Goal: Find contact information: Find contact information

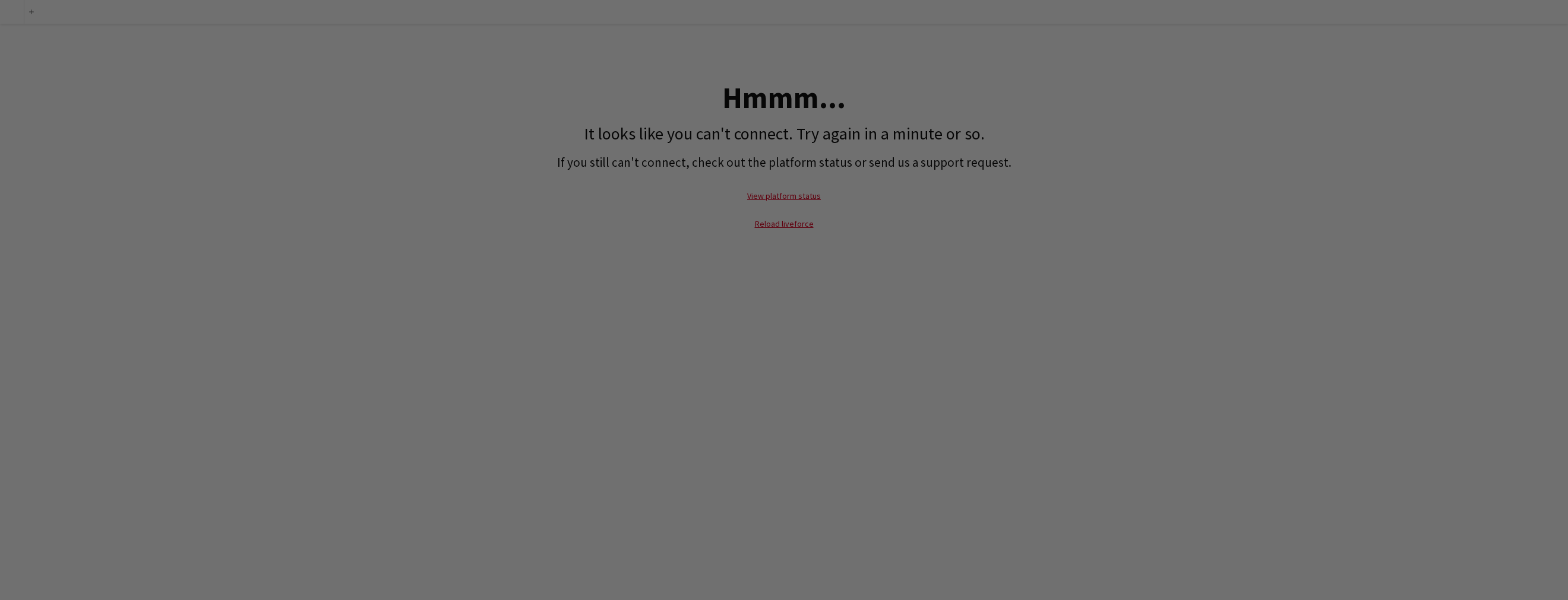
click at [1027, 130] on div at bounding box center [791, 303] width 1583 height 606
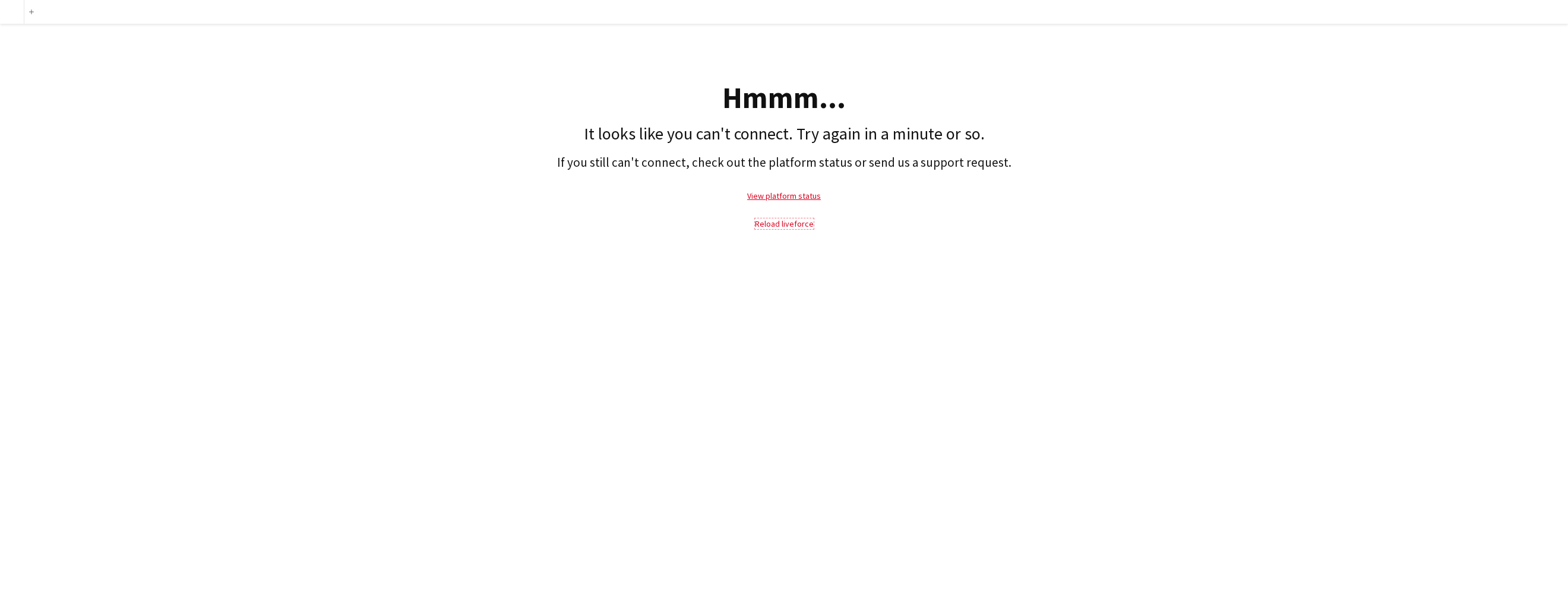
click at [786, 226] on link "Reload liveforce" at bounding box center [784, 224] width 59 height 11
click at [789, 195] on link "View platform status" at bounding box center [784, 196] width 74 height 11
click at [786, 223] on link "Reload liveforce" at bounding box center [784, 224] width 59 height 11
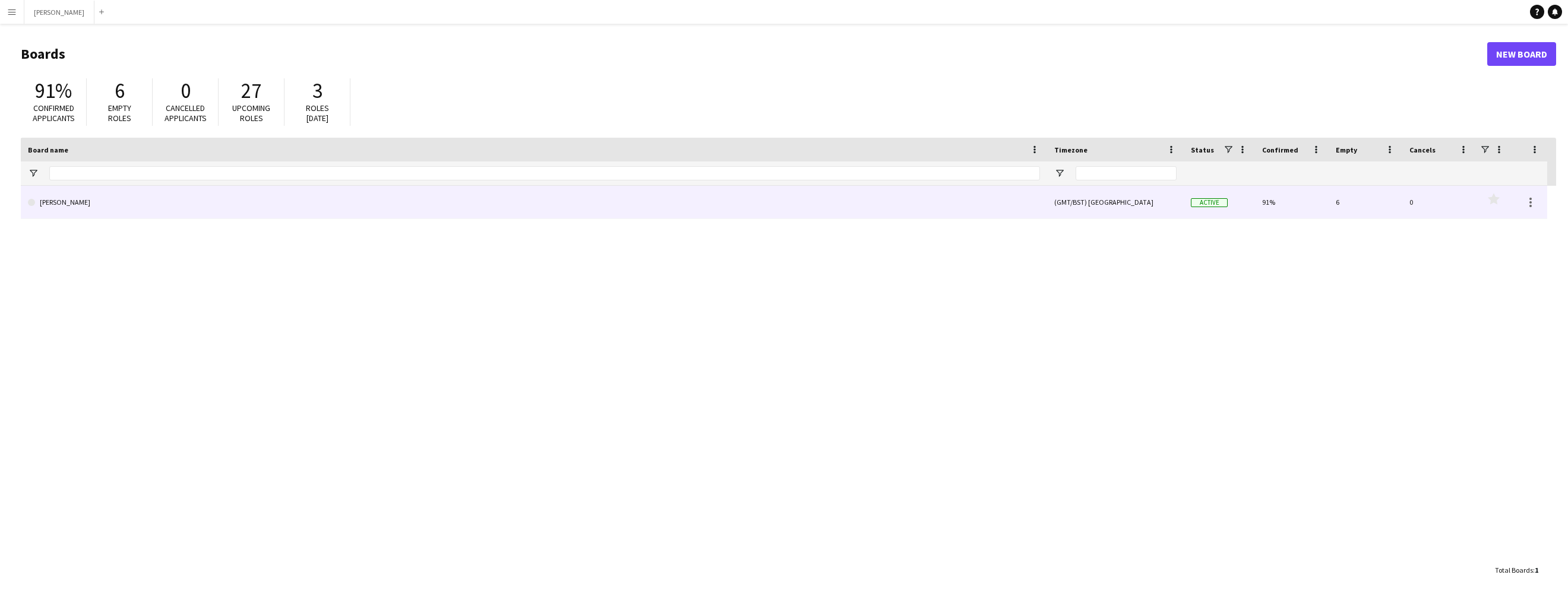
click at [107, 201] on link "[PERSON_NAME]" at bounding box center [534, 202] width 1012 height 33
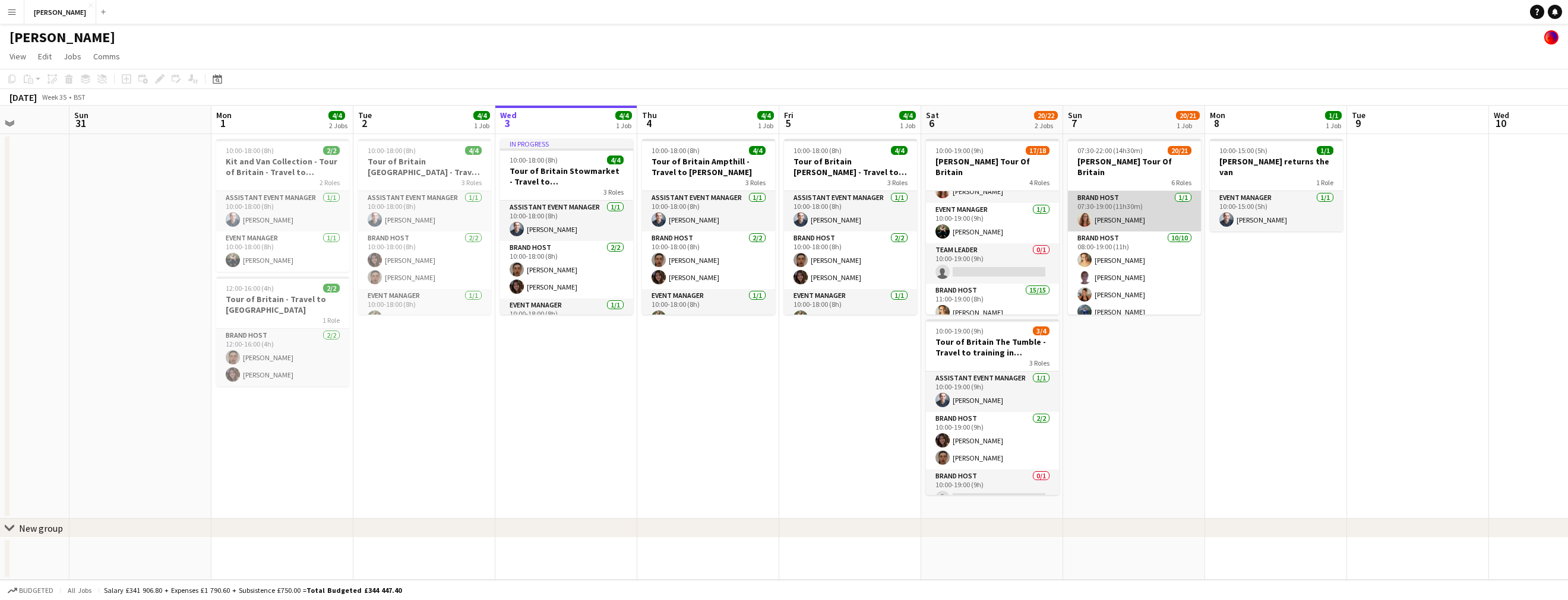
click at [1139, 206] on app-card-role "Brand Host [DATE] 07:30-19:00 (11h30m) [PERSON_NAME]" at bounding box center [1134, 211] width 133 height 40
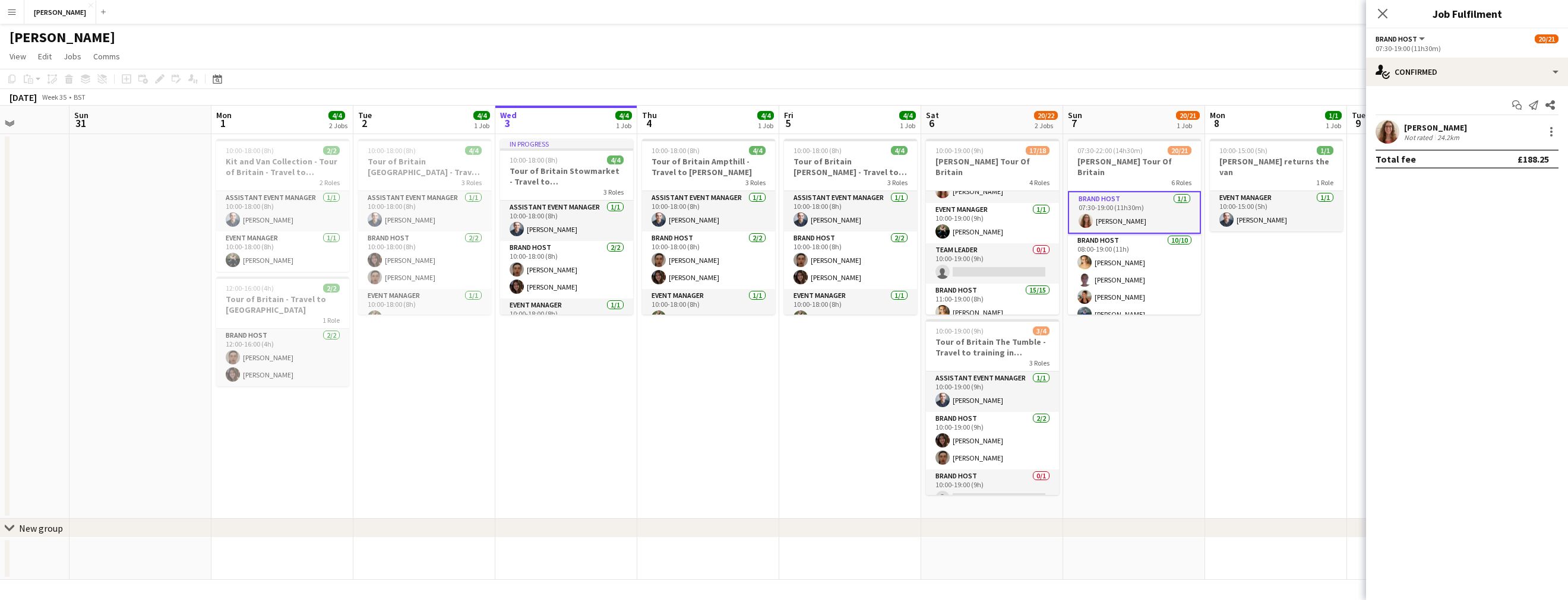
click at [1446, 128] on div "[PERSON_NAME]" at bounding box center [1435, 128] width 63 height 11
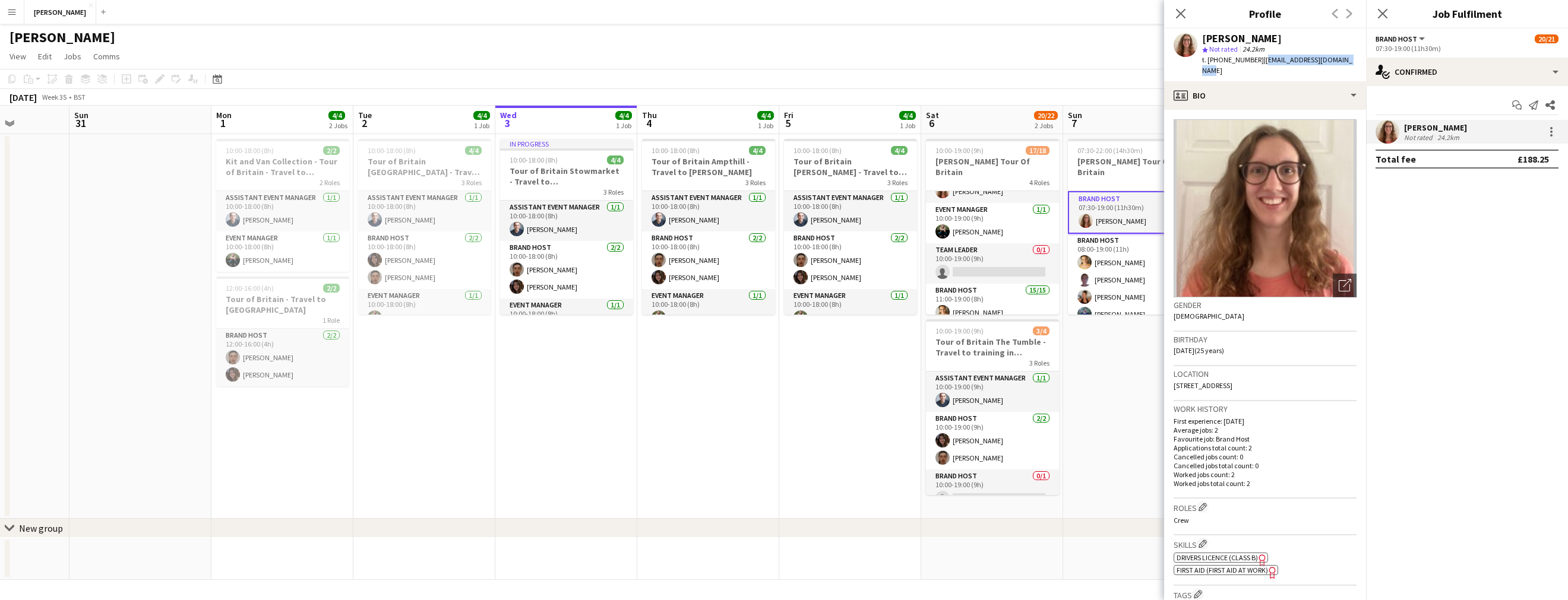
drag, startPoint x: 1348, startPoint y: 61, endPoint x: 1259, endPoint y: 62, distance: 89.0
click at [1259, 62] on div "[PERSON_NAME] star Not rated 24.2km t. [PHONE_NUMBER] | [EMAIL_ADDRESS][DOMAIN_…" at bounding box center [1265, 55] width 202 height 53
copy span "[EMAIL_ADDRESS][DOMAIN_NAME]"
click at [1116, 254] on app-card-role "Brand Host [DATE] 08:00-19:00 (11h) [PERSON_NAME] [PERSON_NAME] [PERSON_NAME] […" at bounding box center [1134, 331] width 133 height 195
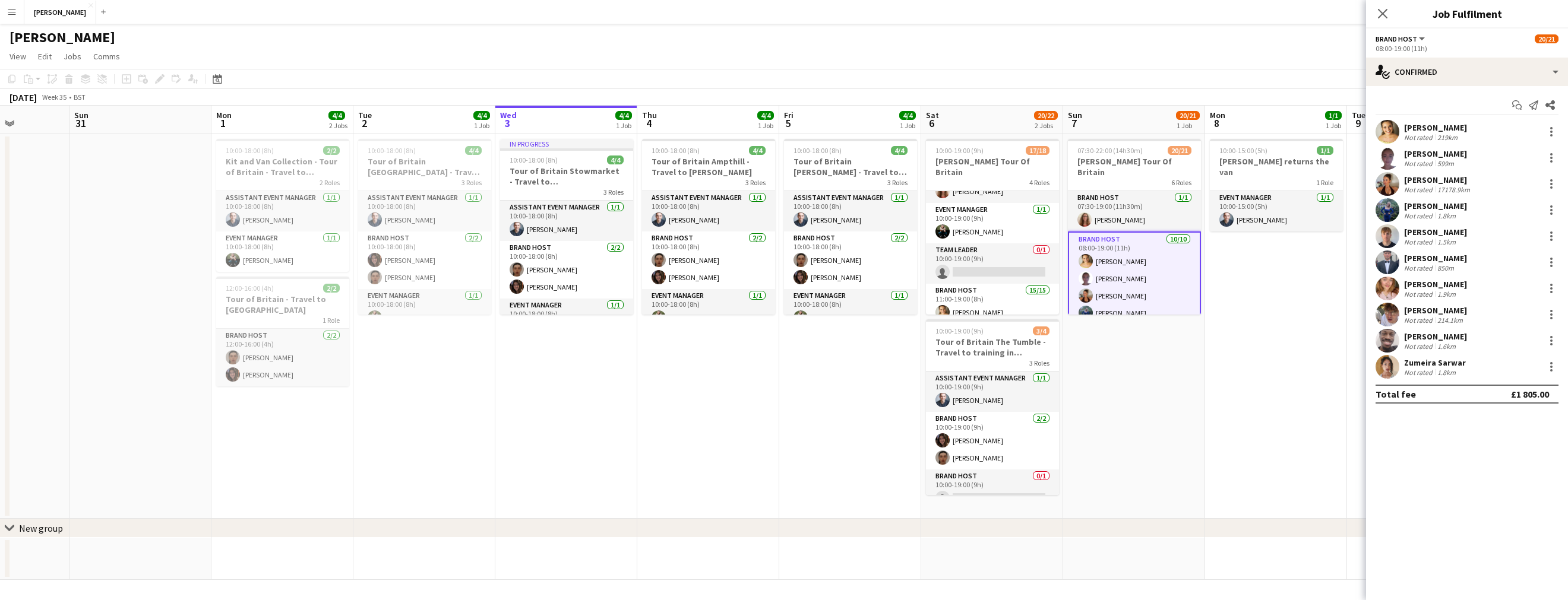
click at [1435, 132] on div "[PERSON_NAME]" at bounding box center [1435, 128] width 63 height 11
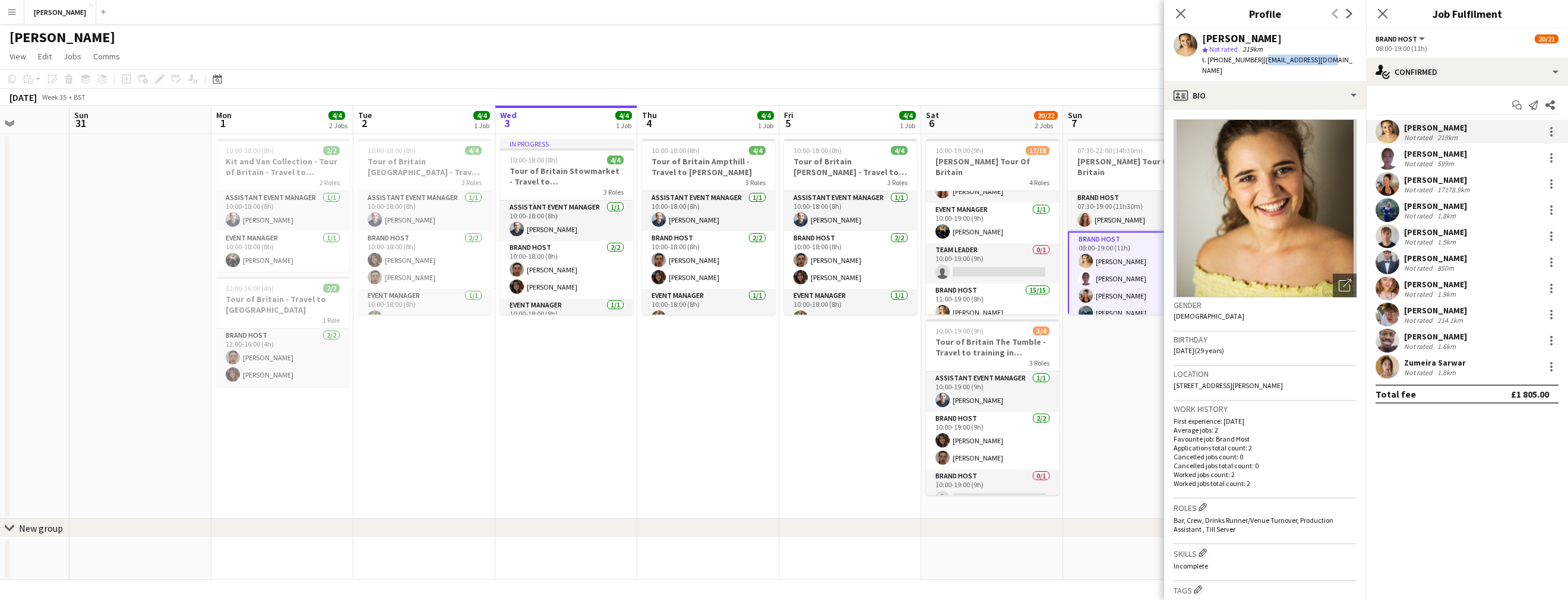
drag, startPoint x: 1323, startPoint y: 59, endPoint x: 1259, endPoint y: 61, distance: 64.0
click at [1259, 61] on div "[PERSON_NAME] star Not rated 219km t. [PHONE_NUMBER] | [EMAIL_ADDRESS][DOMAIN_N…" at bounding box center [1265, 55] width 202 height 53
copy span "[EMAIL_ADDRESS][DOMAIN_NAME]"
click at [1447, 158] on div "[PERSON_NAME]" at bounding box center [1435, 154] width 63 height 11
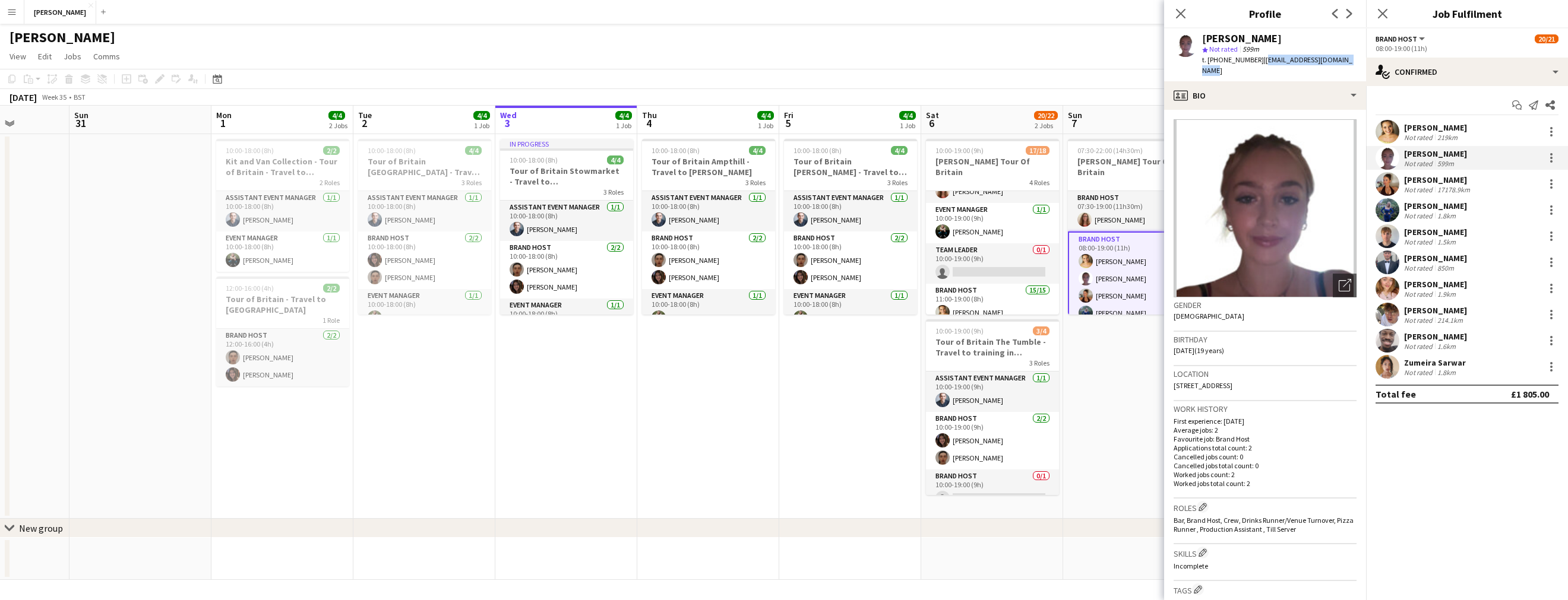
drag, startPoint x: 1344, startPoint y: 61, endPoint x: 1259, endPoint y: 62, distance: 85.0
click at [1259, 62] on div "[PERSON_NAME] star Not rated 599m t. [PHONE_NUMBER] | [EMAIL_ADDRESS][DOMAIN_NA…" at bounding box center [1265, 55] width 202 height 53
copy span "[EMAIL_ADDRESS][DOMAIN_NAME]"
click at [1447, 182] on div "[PERSON_NAME]" at bounding box center [1438, 180] width 68 height 11
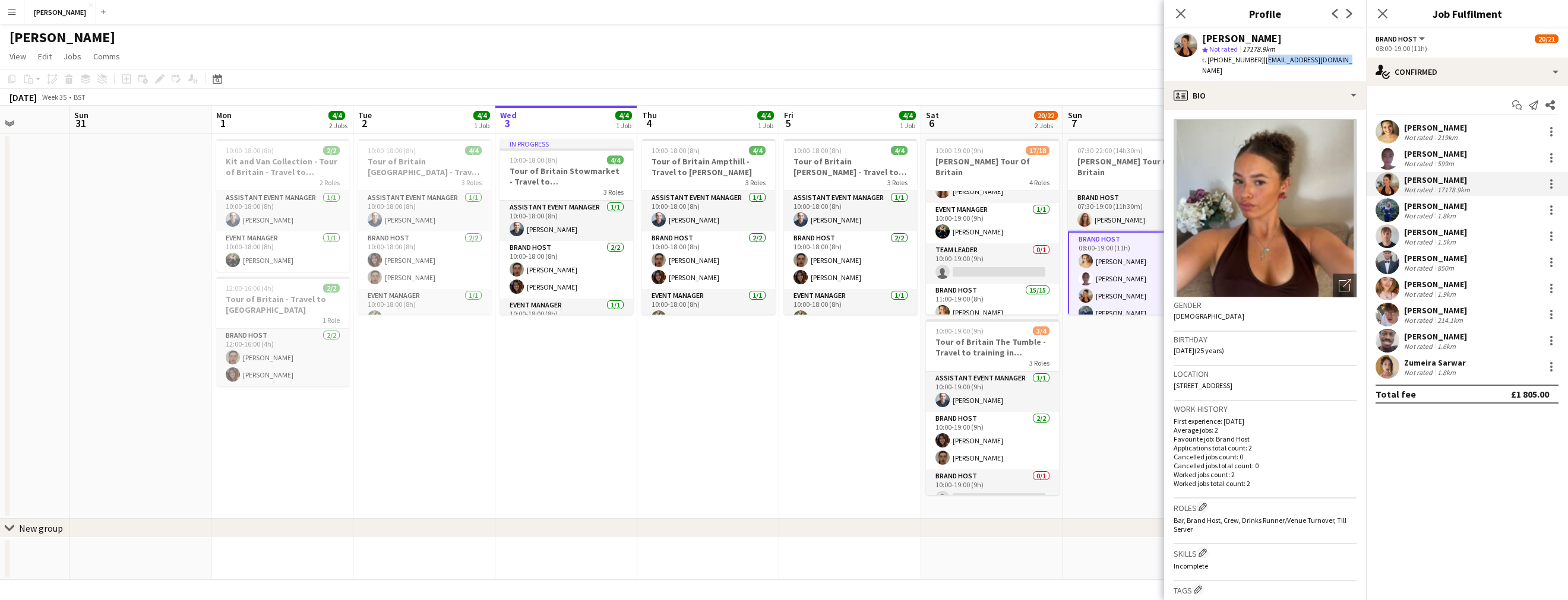
drag, startPoint x: 1332, startPoint y: 58, endPoint x: 1259, endPoint y: 61, distance: 73.1
click at [1259, 61] on div "[PERSON_NAME] star Not rated 17178.9km t. [PHONE_NUMBER] | [EMAIL_ADDRESS][DOMA…" at bounding box center [1265, 55] width 202 height 53
copy span "[EMAIL_ADDRESS][DOMAIN_NAME]"
click at [1437, 208] on div "[PERSON_NAME]" at bounding box center [1435, 206] width 63 height 11
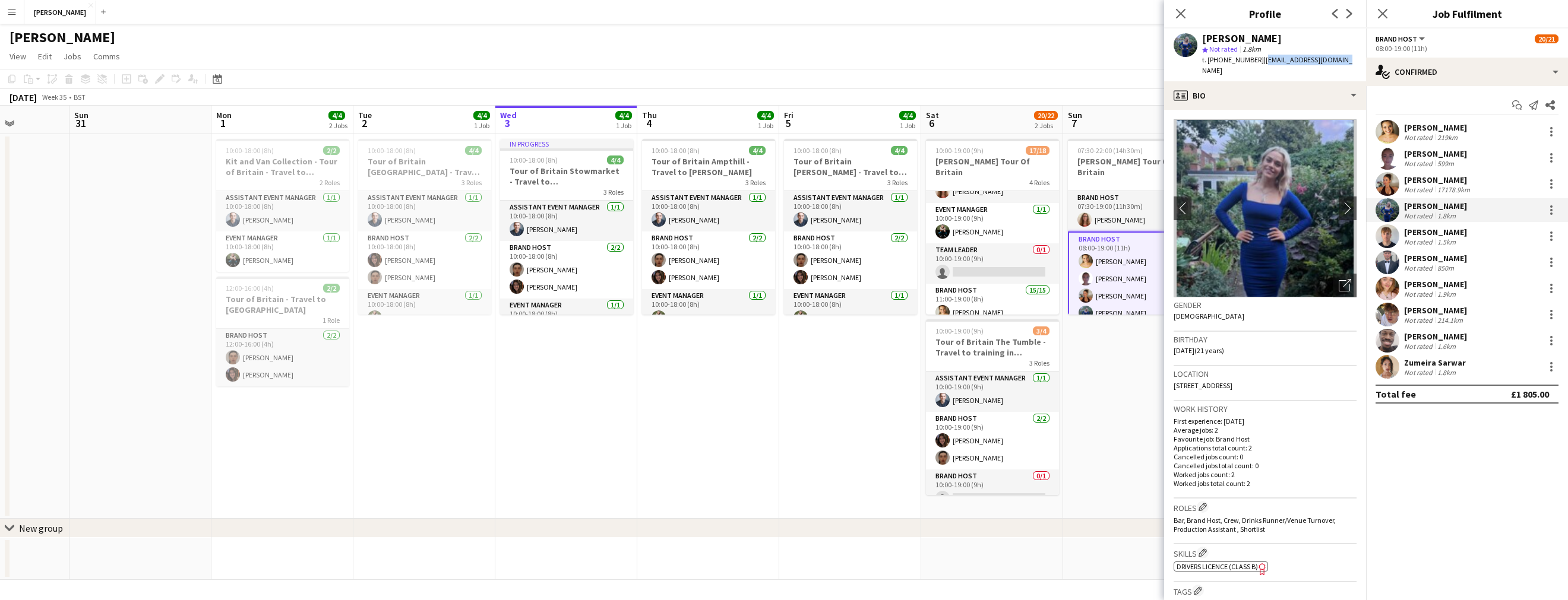
drag, startPoint x: 1338, startPoint y: 61, endPoint x: 1259, endPoint y: 63, distance: 79.0
click at [1259, 63] on div "[PERSON_NAME] star Not rated 1.8km t. [PHONE_NUMBER] | [EMAIL_ADDRESS][DOMAIN_N…" at bounding box center [1265, 55] width 202 height 53
copy span "[EMAIL_ADDRESS][DOMAIN_NAME]"
click at [1430, 230] on div "[PERSON_NAME]" at bounding box center [1435, 232] width 63 height 11
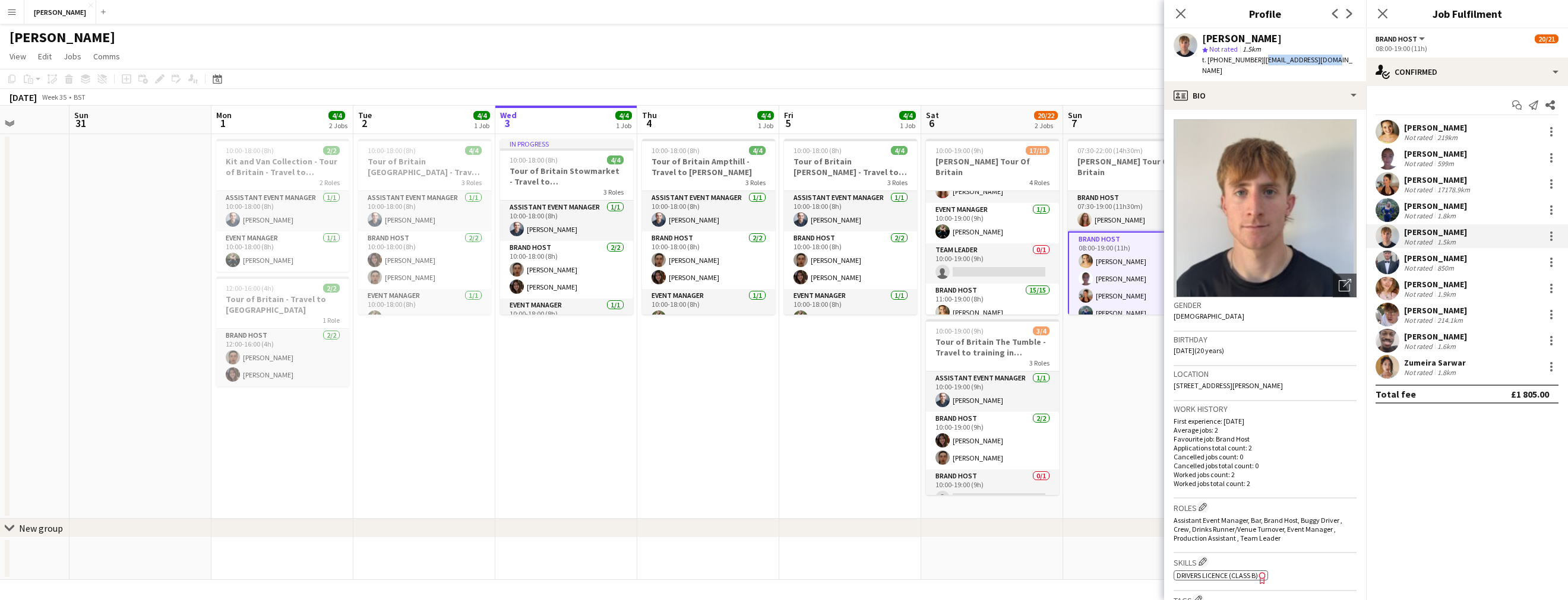
drag, startPoint x: 1325, startPoint y: 60, endPoint x: 1258, endPoint y: 60, distance: 67.0
click at [1258, 60] on div "[PERSON_NAME] star Not rated 1.5km t. [PHONE_NUMBER] | [EMAIL_ADDRESS][DOMAIN_N…" at bounding box center [1265, 55] width 202 height 53
copy span "[EMAIL_ADDRESS][DOMAIN_NAME]"
click at [1438, 262] on div "[PERSON_NAME]" at bounding box center [1435, 259] width 63 height 11
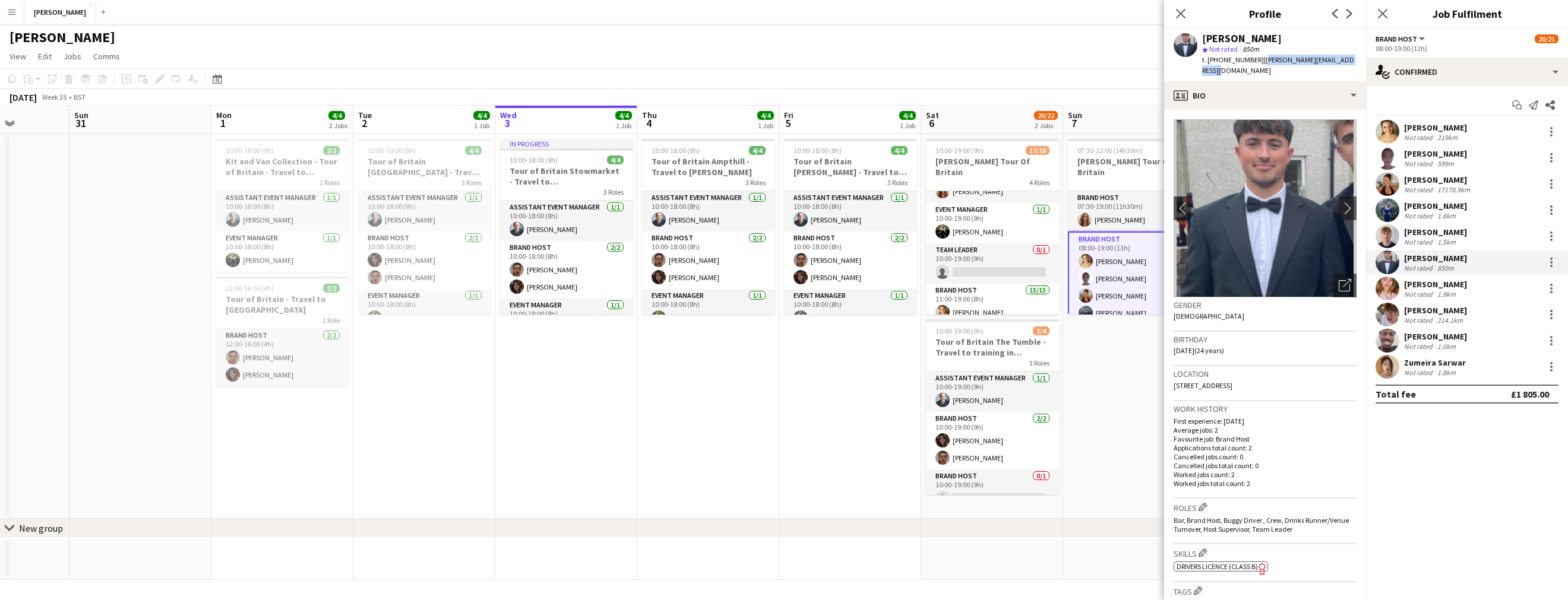
drag, startPoint x: 1352, startPoint y: 61, endPoint x: 1258, endPoint y: 61, distance: 94.0
click at [1258, 61] on div "[PERSON_NAME] star Not rated 850m t. [PHONE_NUMBER] | [PERSON_NAME][EMAIL_ADDRE…" at bounding box center [1265, 55] width 202 height 53
copy span "[PERSON_NAME][EMAIL_ADDRESS][DOMAIN_NAME]"
click at [1446, 288] on div "[PERSON_NAME]" at bounding box center [1435, 285] width 63 height 11
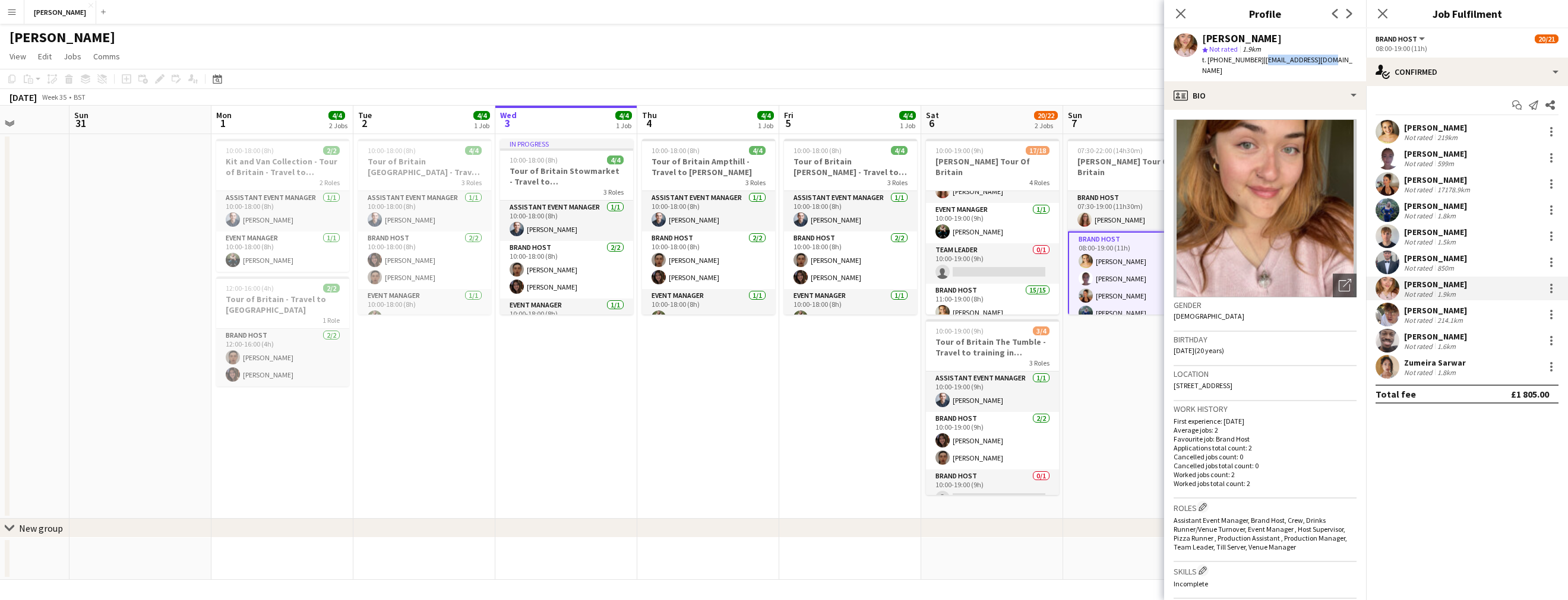
drag, startPoint x: 1325, startPoint y: 58, endPoint x: 1259, endPoint y: 56, distance: 66.0
click at [1259, 56] on div "[PERSON_NAME] star Not rated 1.9km t. [PHONE_NUMBER] | [EMAIL_ADDRESS][DOMAIN_N…" at bounding box center [1265, 55] width 202 height 53
copy span "[EMAIL_ADDRESS][DOMAIN_NAME]"
click at [1444, 311] on div "[PERSON_NAME]" at bounding box center [1435, 311] width 63 height 11
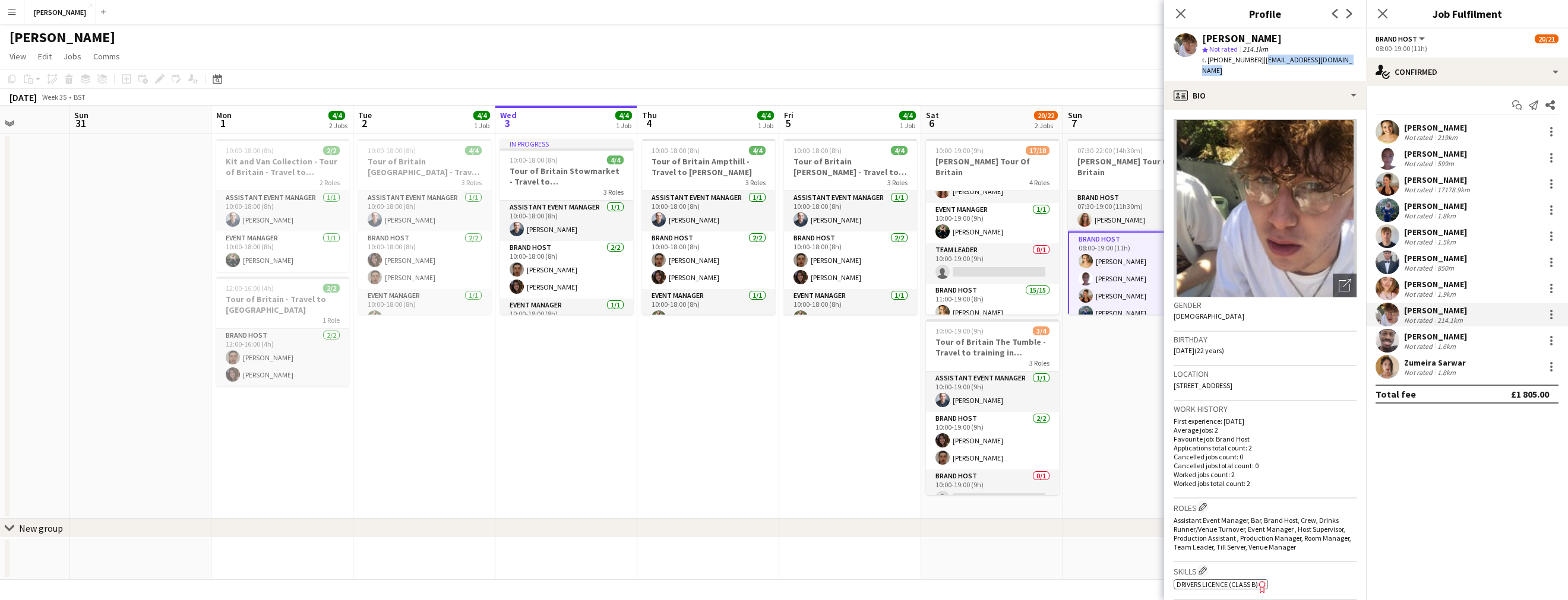
drag, startPoint x: 1349, startPoint y: 60, endPoint x: 1259, endPoint y: 64, distance: 90.1
click at [1259, 64] on div "[PERSON_NAME] star Not rated 214.1km t. [PHONE_NUMBER] | [EMAIL_ADDRESS][DOMAIN…" at bounding box center [1265, 55] width 202 height 53
copy span "[EMAIL_ADDRESS][DOMAIN_NAME]"
click at [1439, 337] on div "[PERSON_NAME]" at bounding box center [1435, 337] width 63 height 11
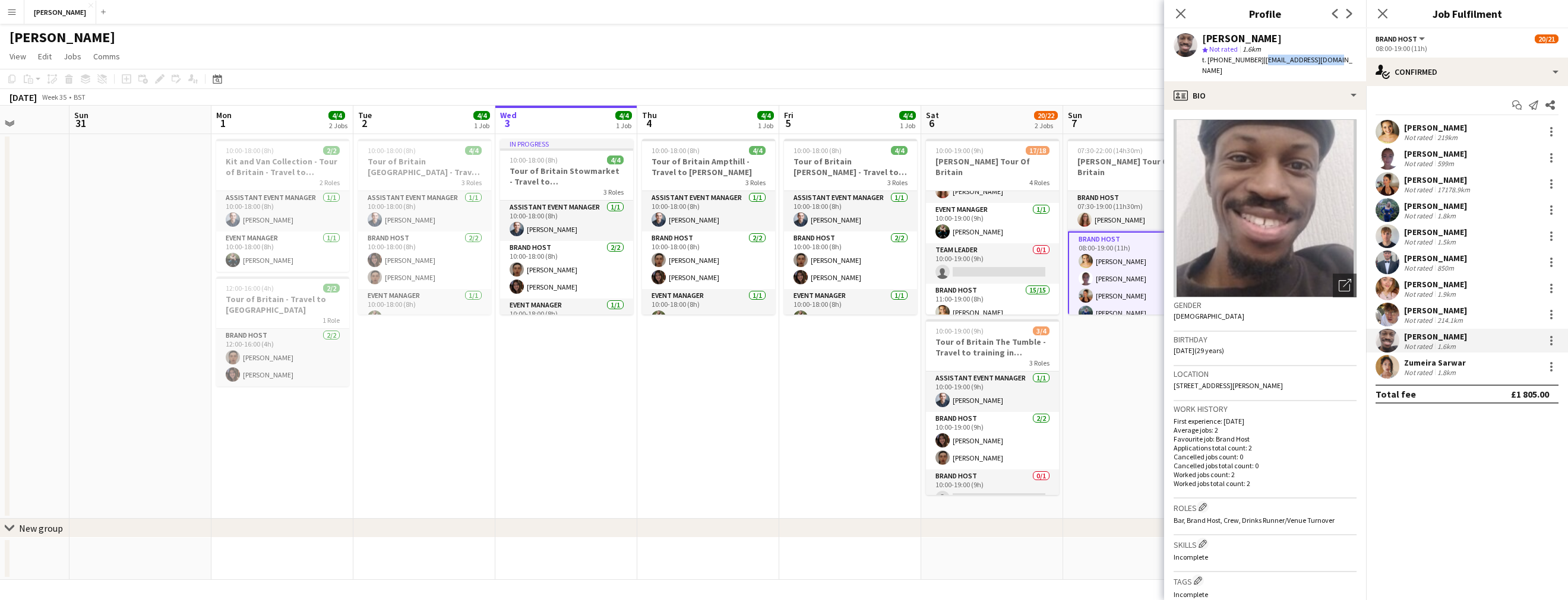
drag, startPoint x: 1325, startPoint y: 58, endPoint x: 1258, endPoint y: 57, distance: 67.0
click at [1258, 57] on div "[PERSON_NAME] star Not rated 1.6km t. [PHONE_NUMBER] | [EMAIL_ADDRESS][DOMAIN_N…" at bounding box center [1265, 55] width 202 height 53
copy span "[EMAIL_ADDRESS][DOMAIN_NAME]"
click at [1453, 363] on div "Zumeira Sarwar" at bounding box center [1435, 363] width 61 height 11
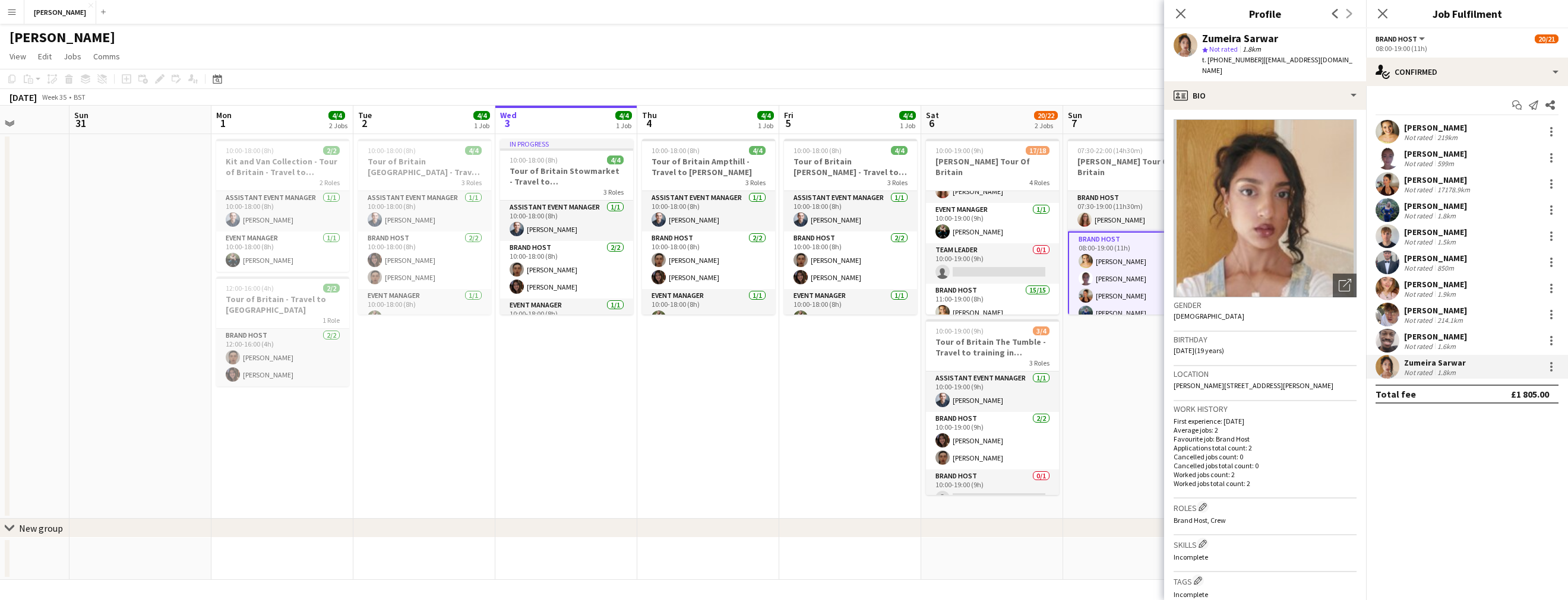
click at [1468, 127] on div "[PERSON_NAME] Not rated 219km" at bounding box center [1467, 131] width 202 height 24
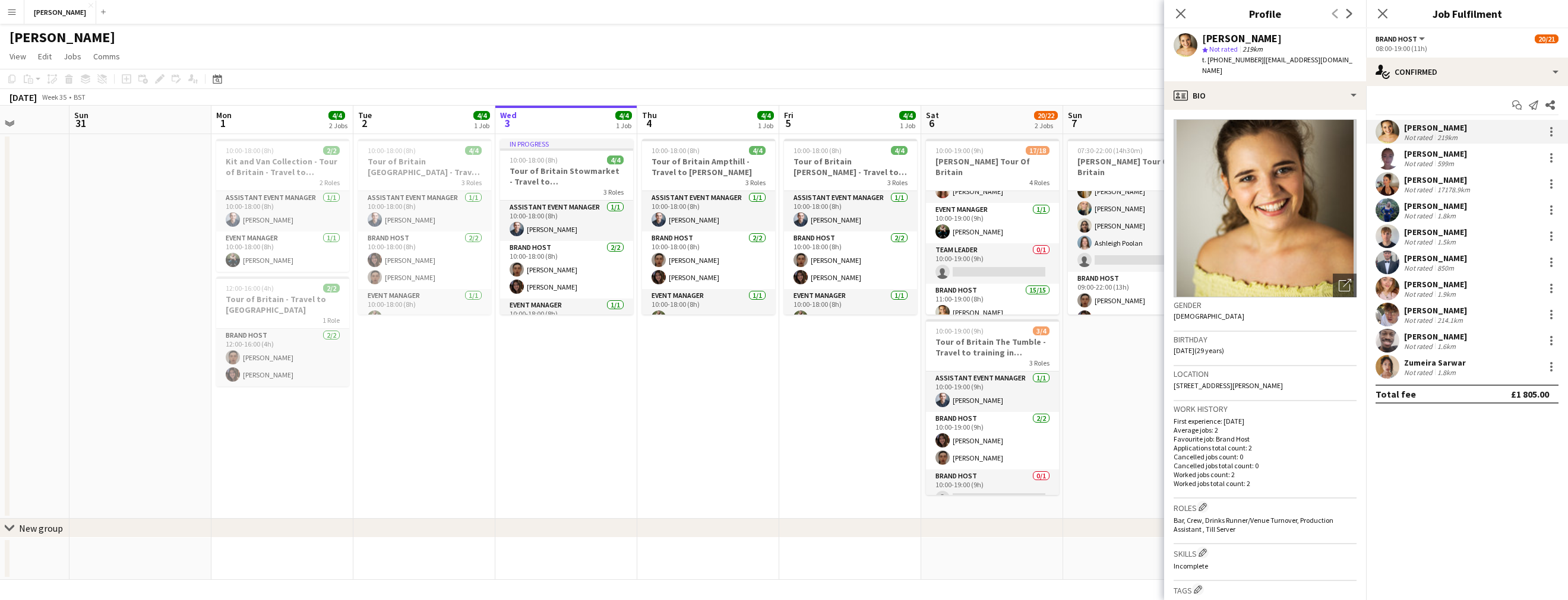
scroll to position [369, 0]
click at [1544, 359] on div "Zumeira Sarwar Not rated 1.8km" at bounding box center [1467, 367] width 202 height 24
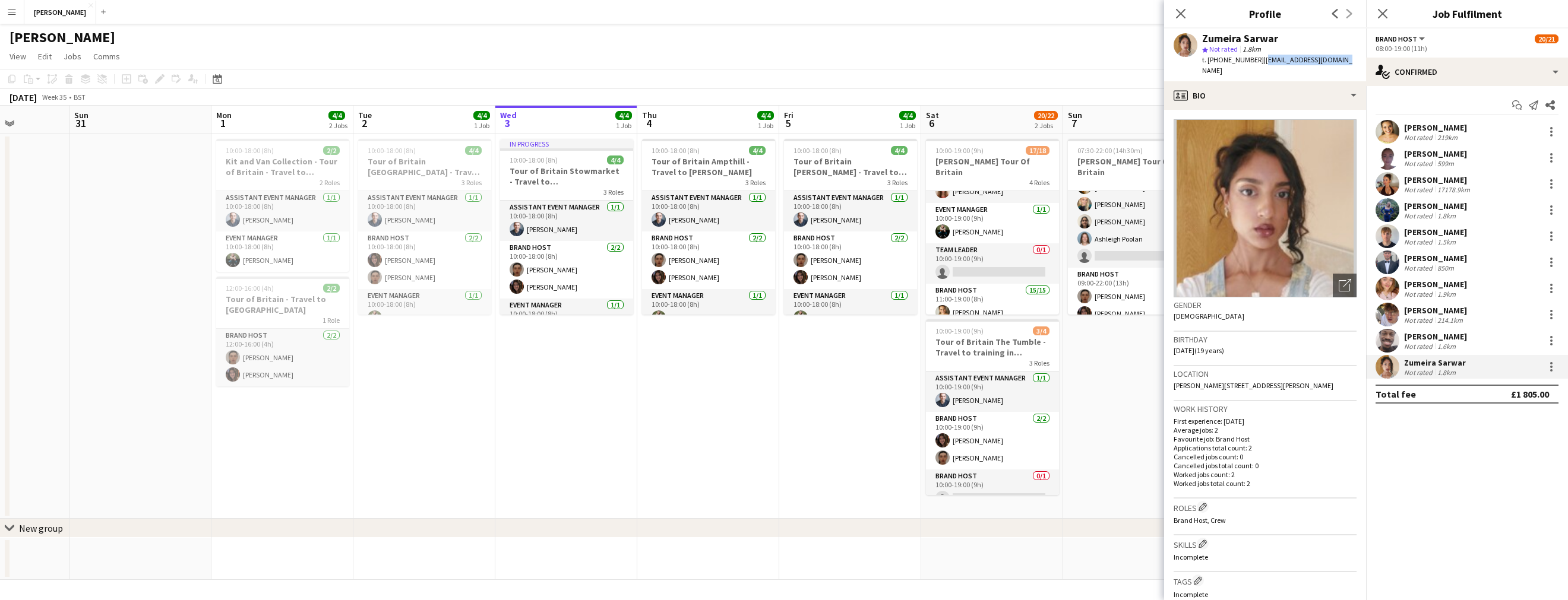
drag, startPoint x: 1340, startPoint y: 60, endPoint x: 1260, endPoint y: 62, distance: 80.0
click at [1260, 62] on div "Zumeira Sarwar star Not rated 1.8km t. [PHONE_NUMBER] | [EMAIL_ADDRESS][DOMAIN_…" at bounding box center [1265, 55] width 202 height 53
click at [1132, 232] on app-card-role "Brand Host [DATE] 09:00-19:00 (10h) [PERSON_NAME] [PERSON_NAME] Verity [PERSON_…" at bounding box center [1134, 204] width 133 height 127
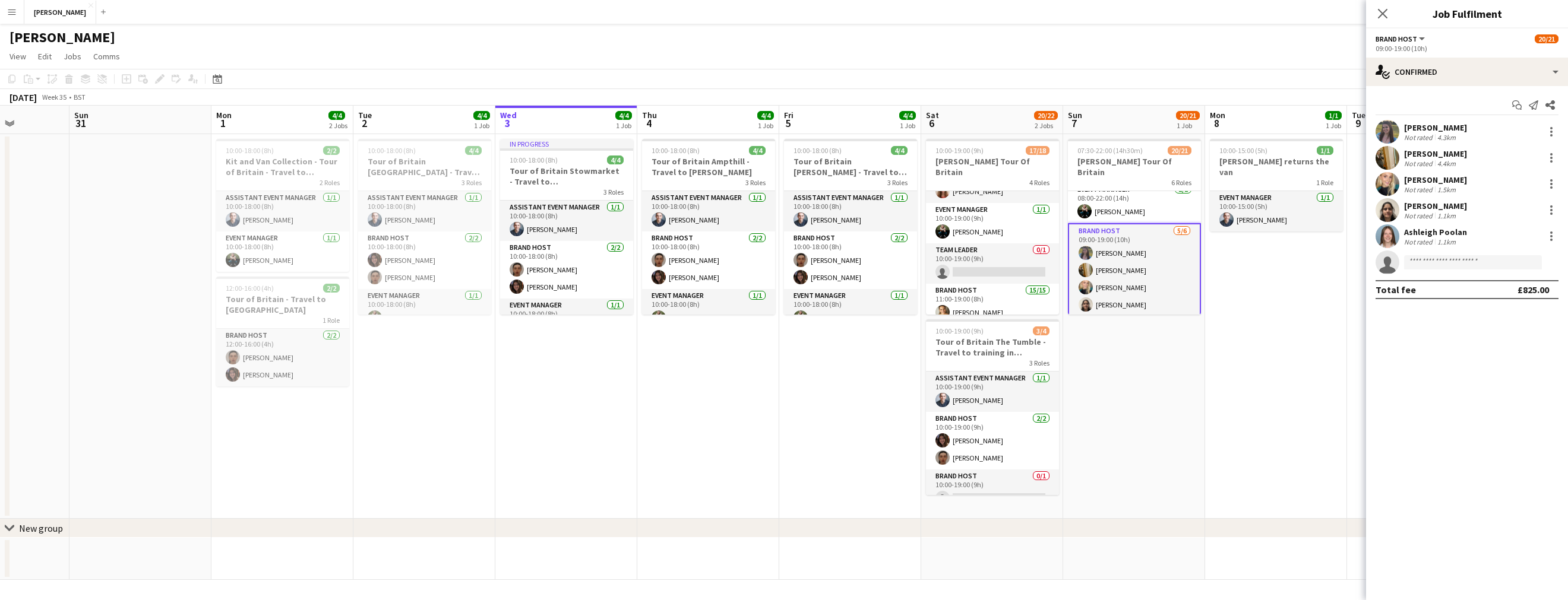
scroll to position [286, 0]
click at [1140, 240] on app-card-role "Brand Host [DATE] 09:00-19:00 (10h) [PERSON_NAME] [PERSON_NAME] Verity [PERSON_…" at bounding box center [1134, 286] width 133 height 129
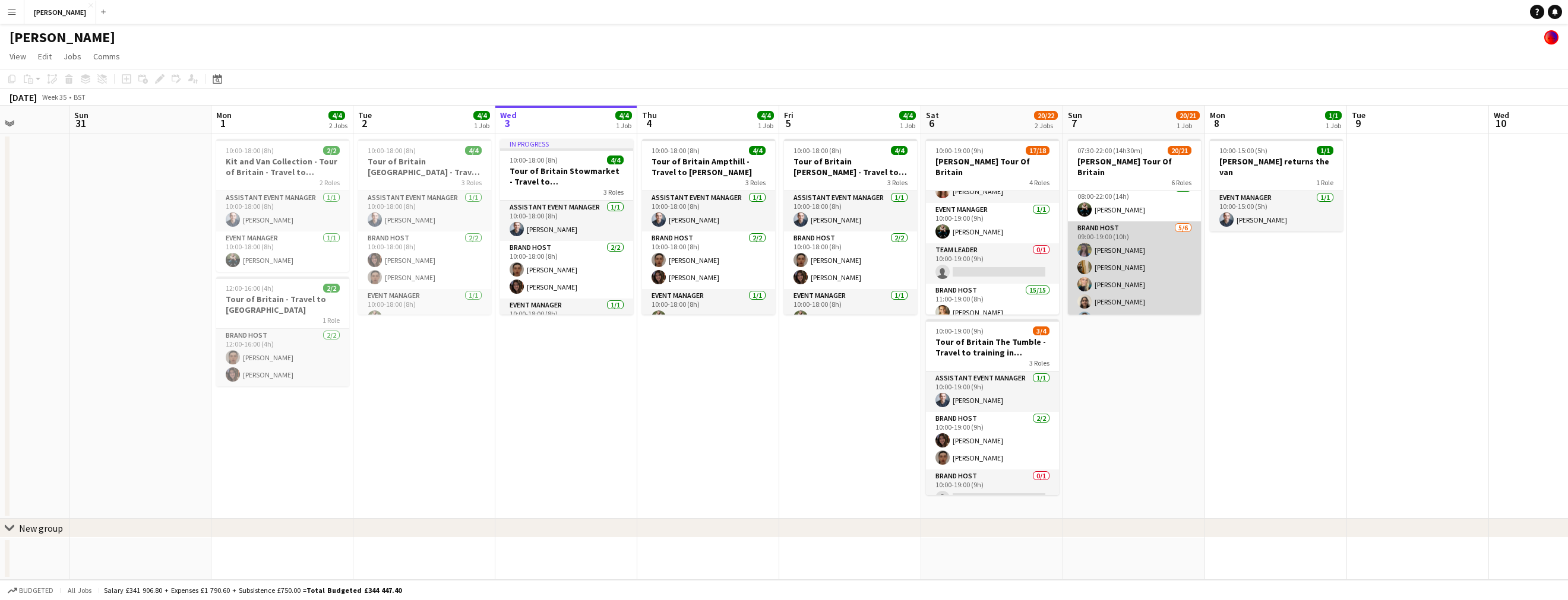
click at [1147, 237] on app-card-role "Brand Host [DATE] 09:00-19:00 (10h) [PERSON_NAME] [PERSON_NAME] Verity [PERSON_…" at bounding box center [1134, 285] width 133 height 127
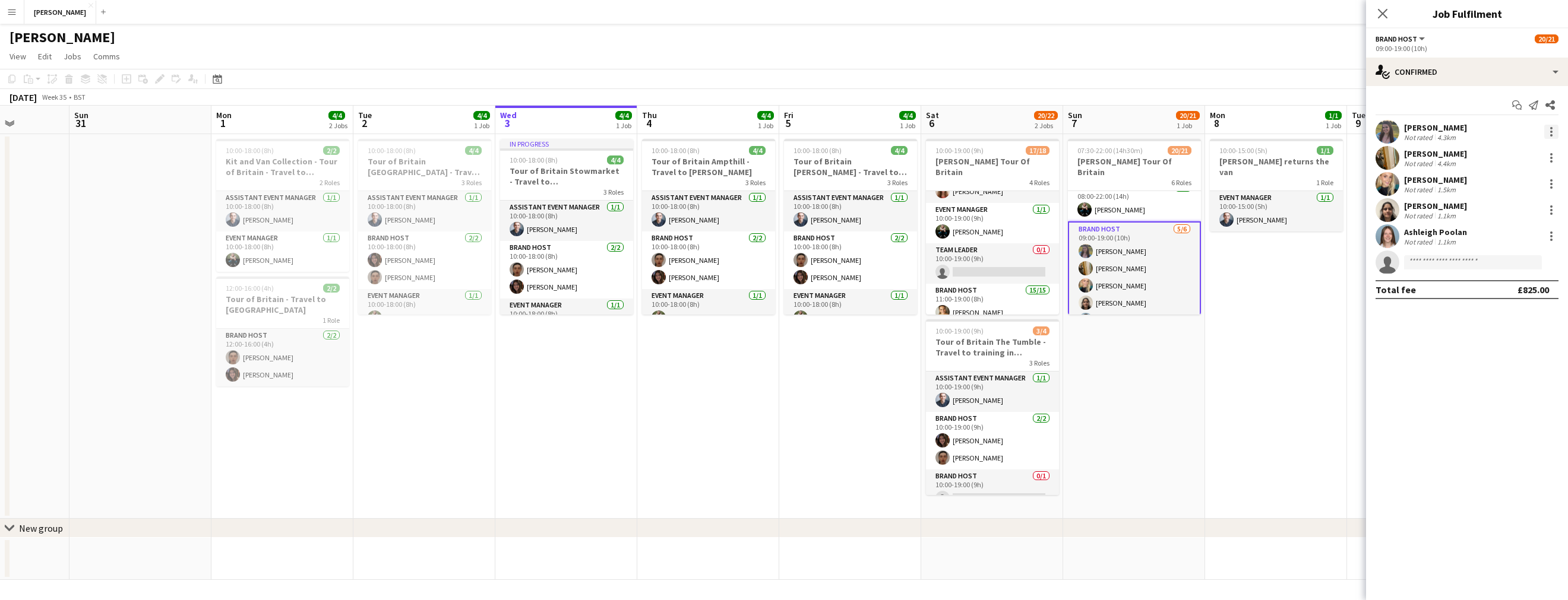
click at [1550, 128] on div at bounding box center [1552, 128] width 2 height 2
click at [1427, 124] on div at bounding box center [784, 300] width 1568 height 600
click at [1432, 131] on div "[PERSON_NAME]" at bounding box center [1435, 128] width 63 height 11
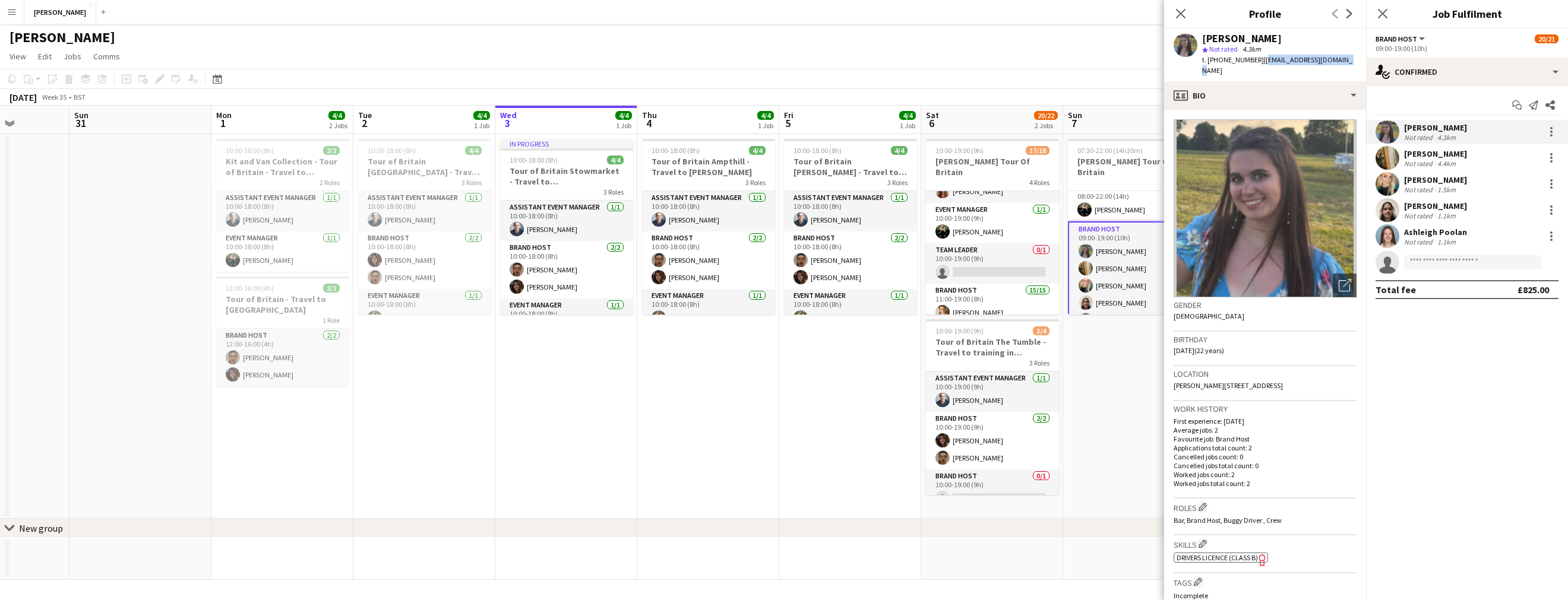
drag, startPoint x: 1338, startPoint y: 60, endPoint x: 1258, endPoint y: 61, distance: 80.0
click at [1258, 61] on div "[PERSON_NAME] star Not rated 4.3km t. [PHONE_NUMBER] | [EMAIL_ADDRESS][DOMAIN_N…" at bounding box center [1265, 55] width 202 height 53
click at [1462, 155] on div "[PERSON_NAME]" at bounding box center [1435, 154] width 63 height 11
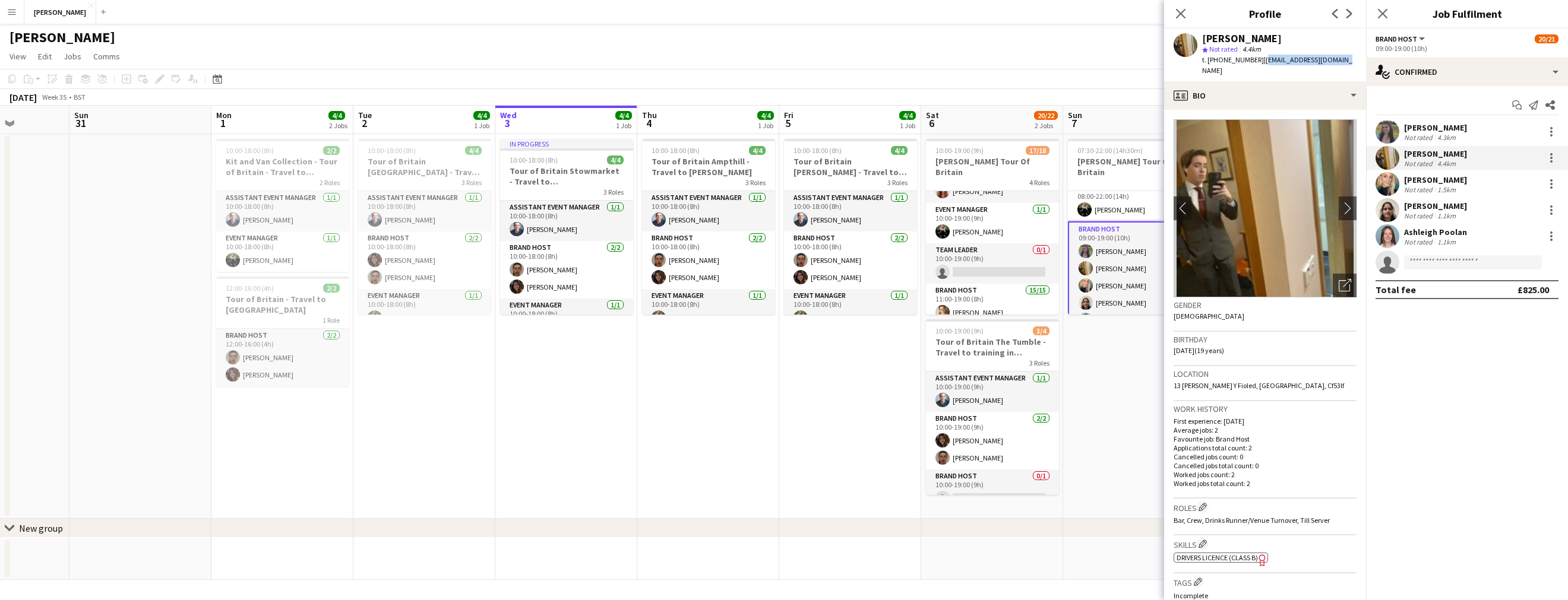
drag, startPoint x: 1335, startPoint y: 58, endPoint x: 1259, endPoint y: 62, distance: 76.1
click at [1259, 62] on div "[PERSON_NAME] star Not rated 4.4km t. [PHONE_NUMBER] | [EMAIL_ADDRESS][DOMAIN_N…" at bounding box center [1265, 55] width 202 height 53
click at [1478, 181] on div "[PERSON_NAME] Not rated 1.5km" at bounding box center [1467, 184] width 202 height 24
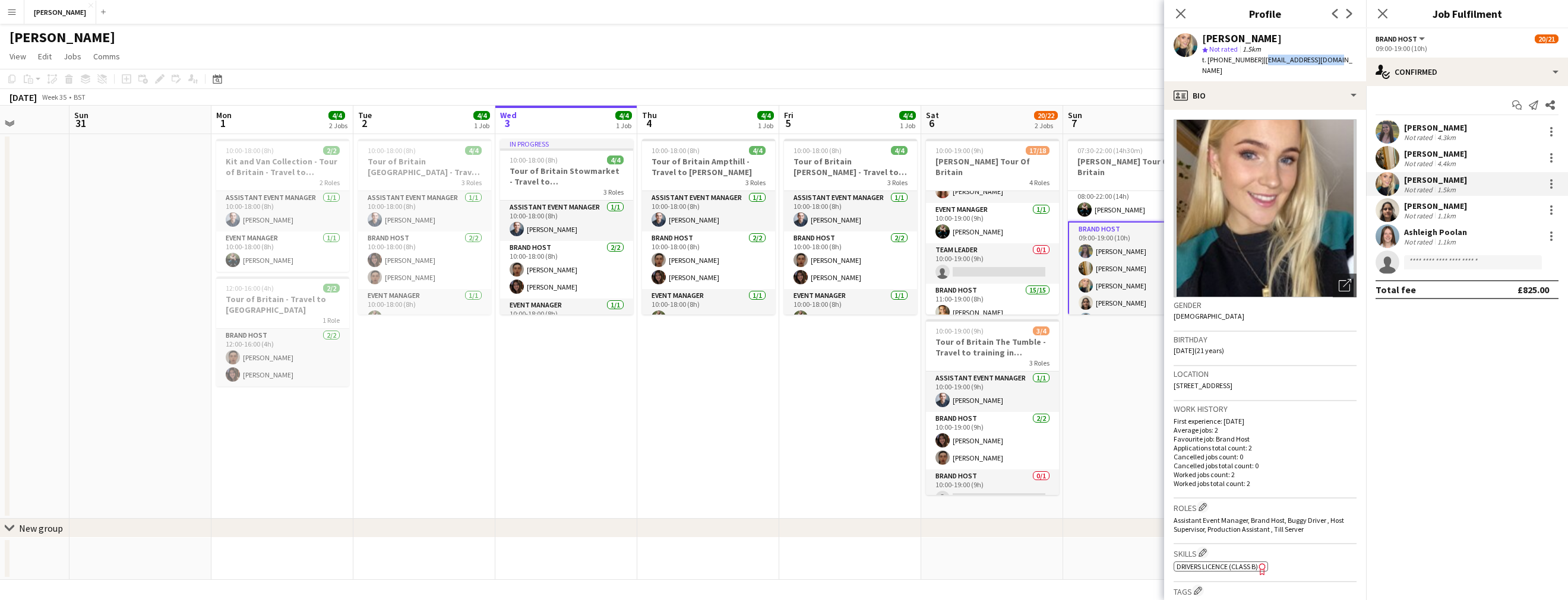
drag, startPoint x: 1323, startPoint y: 60, endPoint x: 1259, endPoint y: 57, distance: 64.1
click at [1259, 57] on div "[PERSON_NAME] star Not rated 1.5km t. [PHONE_NUMBER] | [EMAIL_ADDRESS][DOMAIN_N…" at bounding box center [1265, 55] width 202 height 53
click at [1446, 210] on div "[PERSON_NAME]" at bounding box center [1435, 206] width 63 height 11
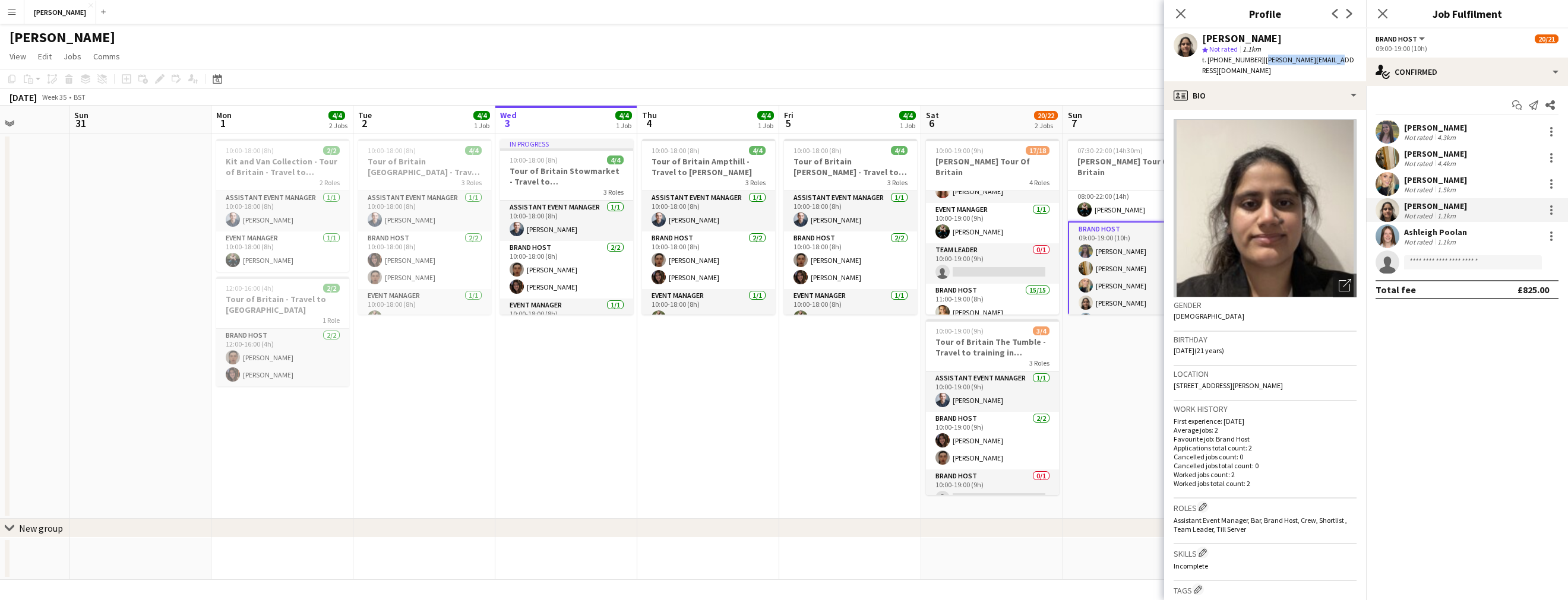
drag, startPoint x: 1329, startPoint y: 61, endPoint x: 1259, endPoint y: 63, distance: 70.0
click at [1259, 63] on div "[PERSON_NAME] star Not rated 1.1km t. [PHONE_NUMBER] | [PERSON_NAME][EMAIL_ADDR…" at bounding box center [1265, 55] width 202 height 53
click at [1463, 235] on div "Ashleigh Poolan Not rated 1.1km" at bounding box center [1467, 236] width 202 height 24
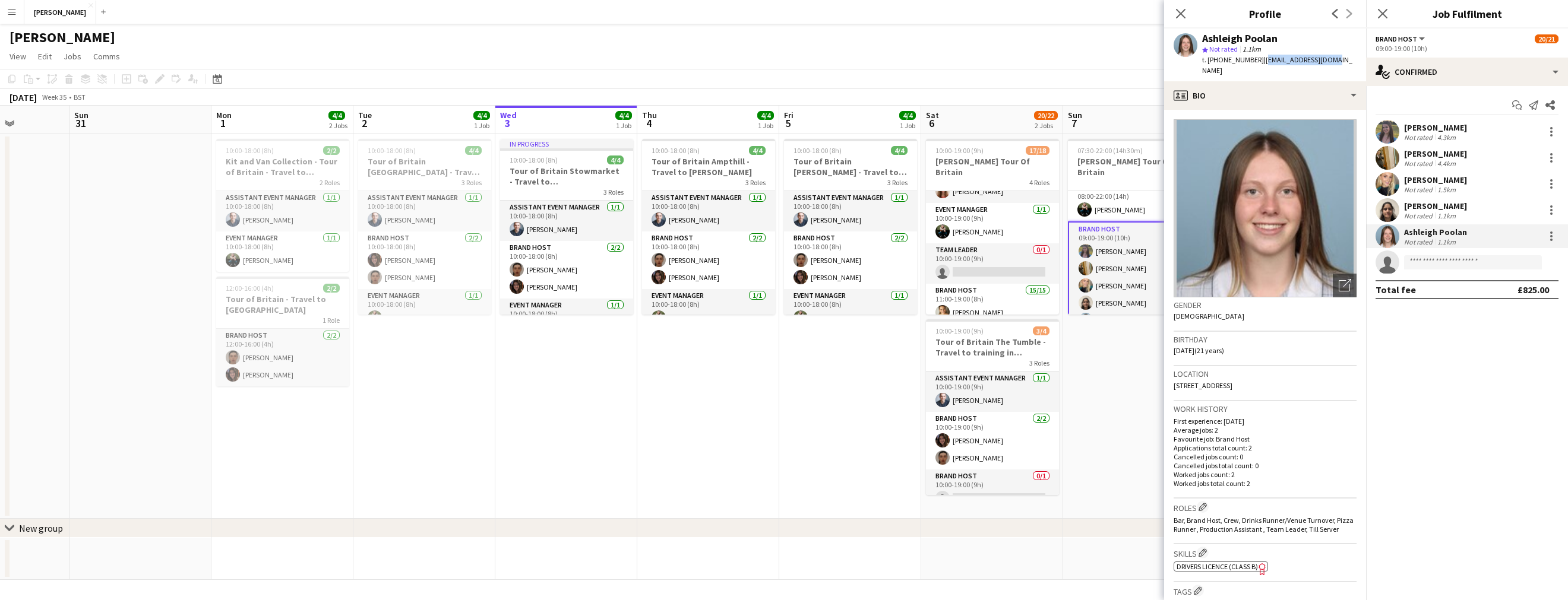
drag, startPoint x: 1327, startPoint y: 60, endPoint x: 1259, endPoint y: 61, distance: 68.0
click at [1259, 61] on div "Ashleigh Poolan star Not rated 1.1km t. [PHONE_NUMBER] | [EMAIL_ADDRESS][DOMAIN…" at bounding box center [1265, 55] width 202 height 53
click at [1179, 7] on app-icon "Close pop-in" at bounding box center [1181, 14] width 17 height 17
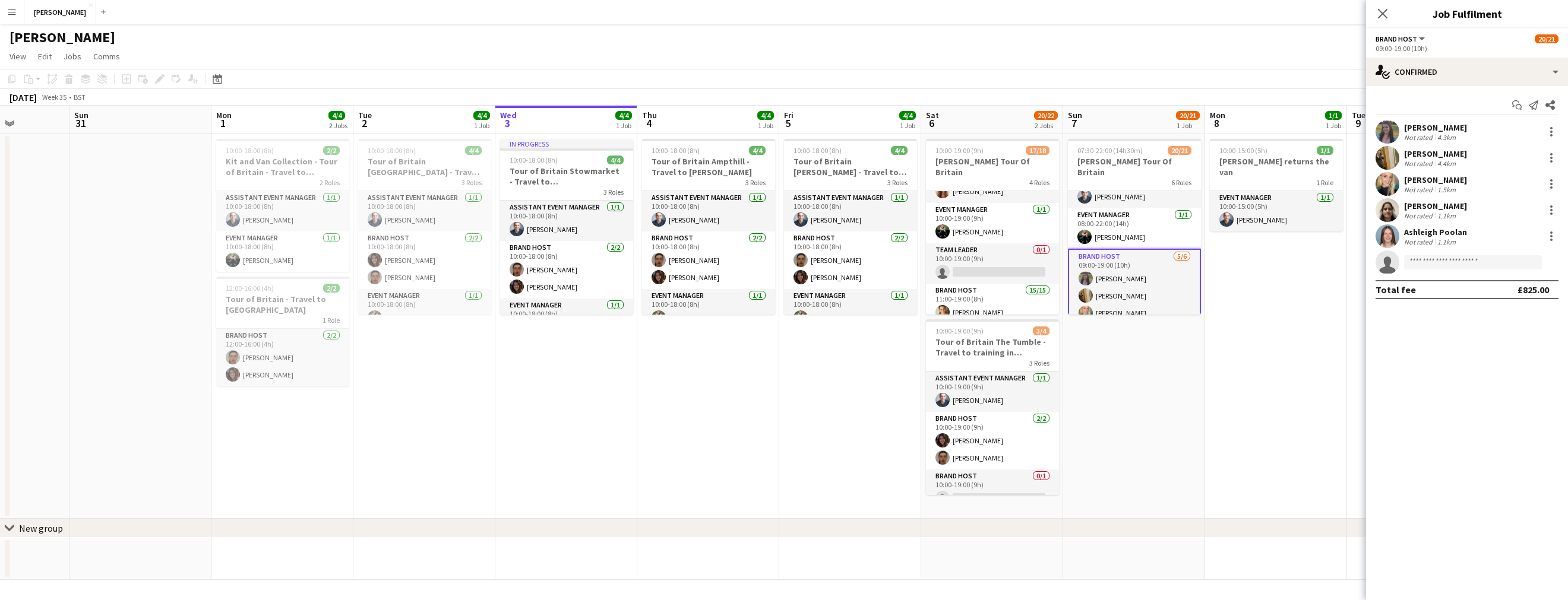
scroll to position [369, 0]
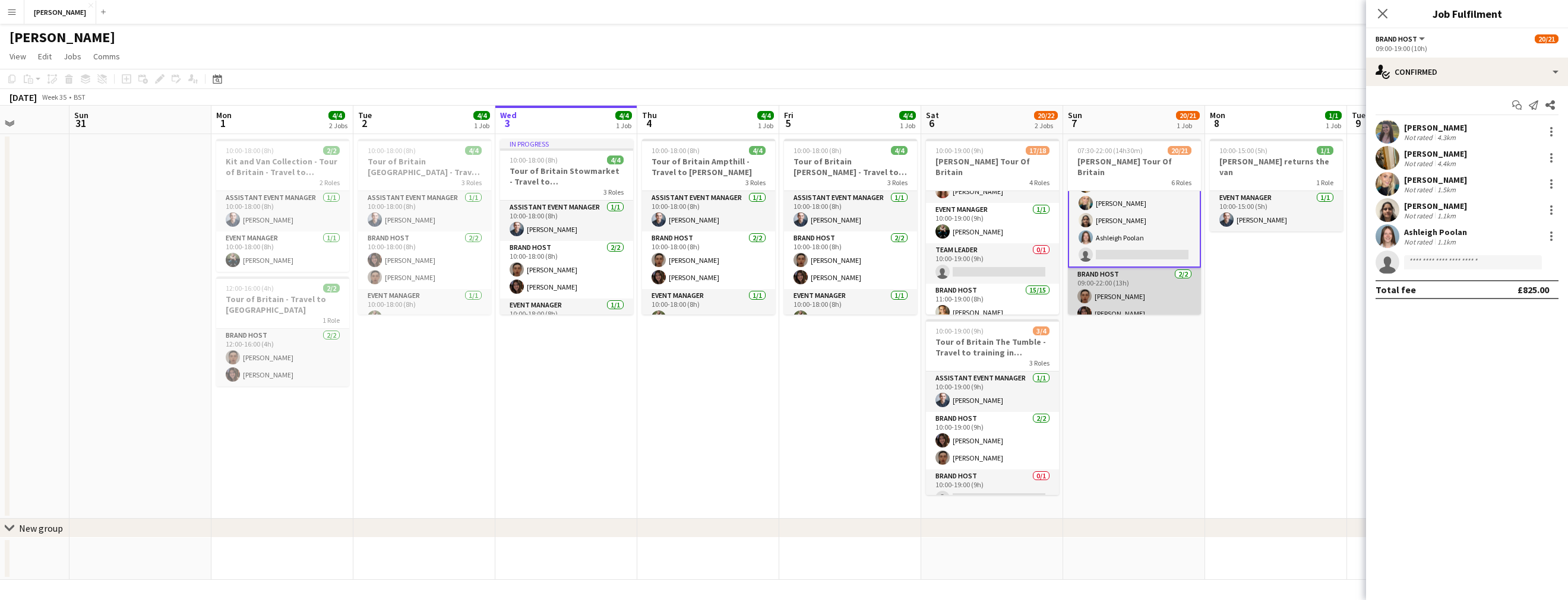
click at [1141, 304] on app-card-role "Brand Host [DATE] 09:00-22:00 (13h) [PERSON_NAME] [PERSON_NAME]" at bounding box center [1134, 296] width 133 height 58
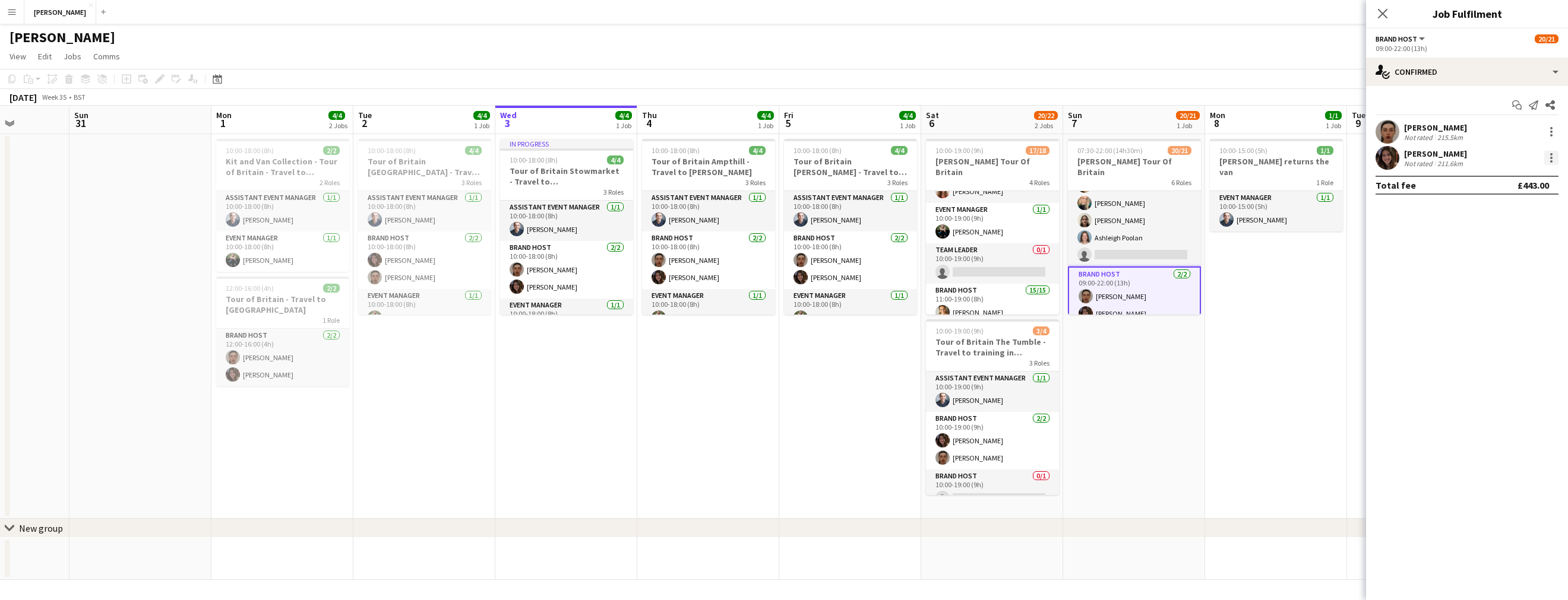
click at [1549, 155] on div at bounding box center [1551, 158] width 14 height 14
click at [1444, 150] on div at bounding box center [784, 300] width 1568 height 600
click at [1443, 156] on div "[PERSON_NAME]" at bounding box center [1435, 154] width 63 height 11
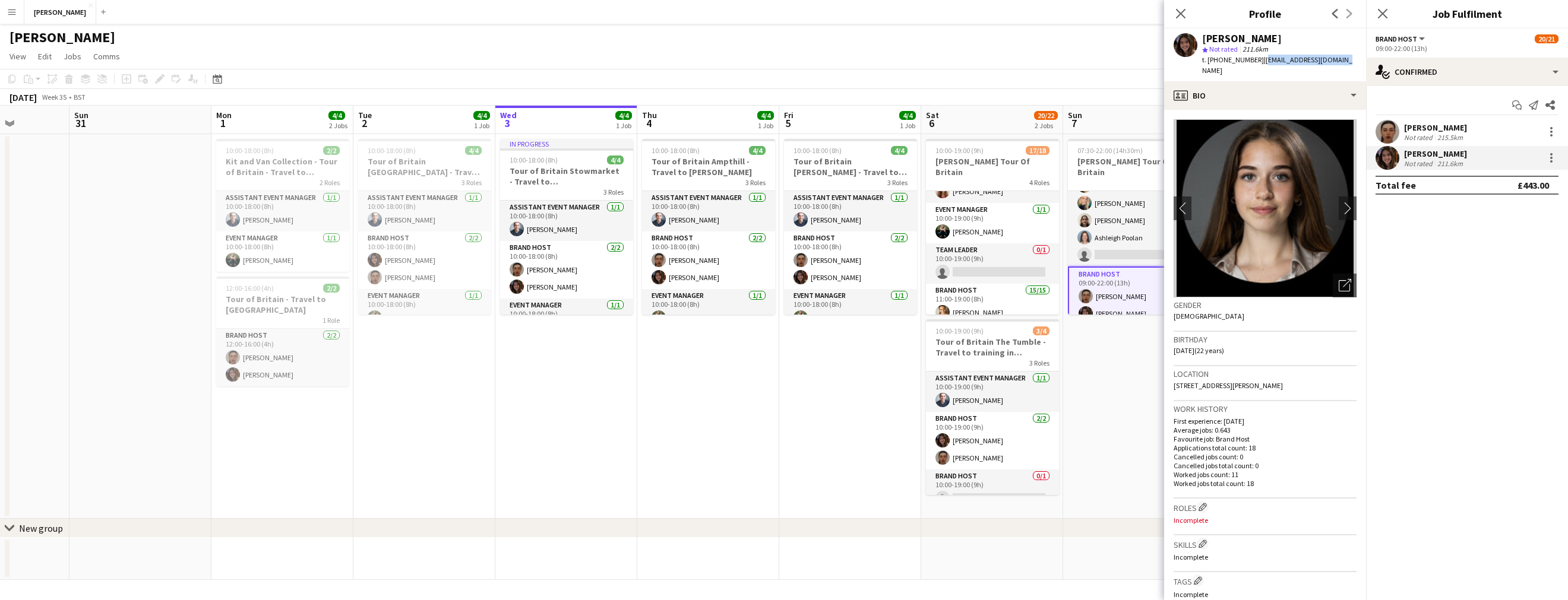
drag, startPoint x: 1341, startPoint y: 60, endPoint x: 1259, endPoint y: 61, distance: 82.0
click at [1259, 61] on div "[PERSON_NAME] star Not rated 211.6km t. [PHONE_NUMBER] | [EMAIL_ADDRESS][DOMAIN…" at bounding box center [1265, 55] width 202 height 53
click at [1443, 131] on div "[PERSON_NAME]" at bounding box center [1435, 128] width 63 height 11
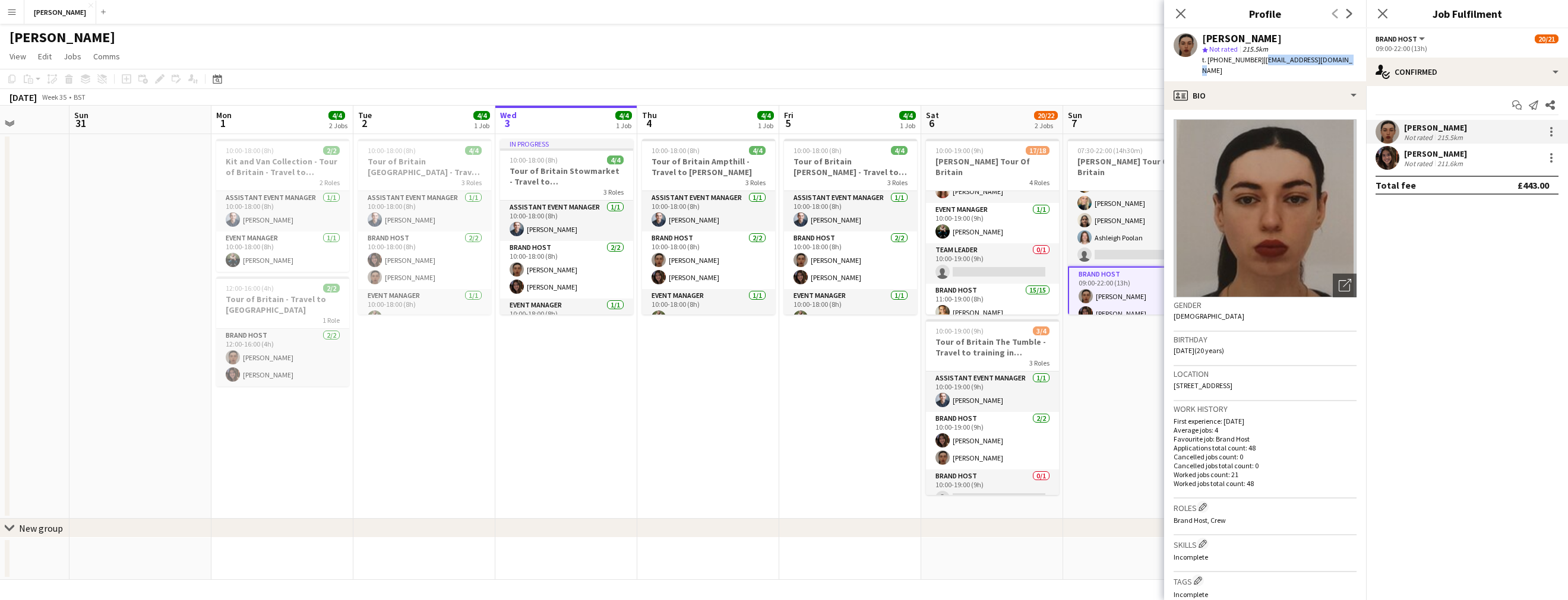
drag, startPoint x: 1335, startPoint y: 60, endPoint x: 1259, endPoint y: 63, distance: 76.1
click at [1259, 63] on div "[PERSON_NAME] star Not rated 215.5km t. [PHONE_NUMBER] | [EMAIL_ADDRESS][DOMAIN…" at bounding box center [1265, 55] width 202 height 53
click at [1132, 249] on app-card-role "Assistant Event Manager [DATE] 08:00-22:00 (14h) [PERSON_NAME]" at bounding box center [1134, 256] width 133 height 40
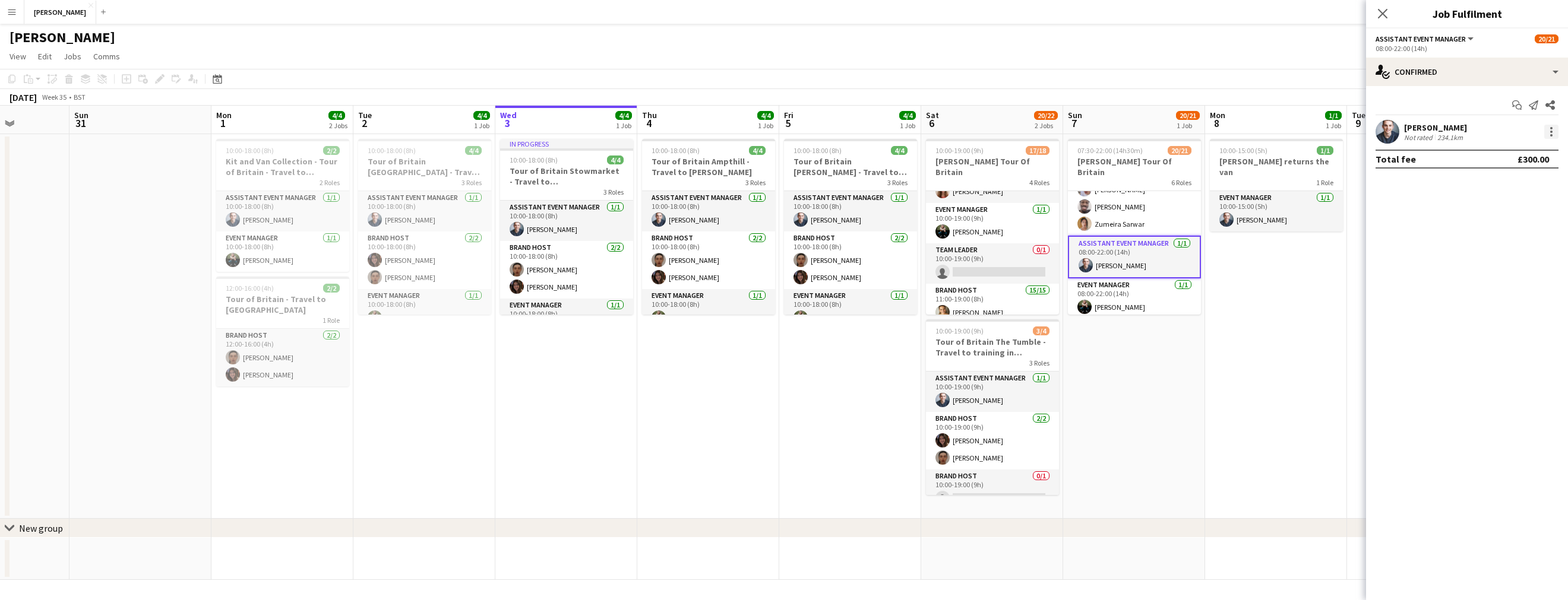
click at [1551, 127] on div at bounding box center [1552, 128] width 2 height 2
click at [1441, 126] on div at bounding box center [784, 300] width 1568 height 600
click at [1433, 130] on div "[PERSON_NAME]" at bounding box center [1435, 128] width 63 height 11
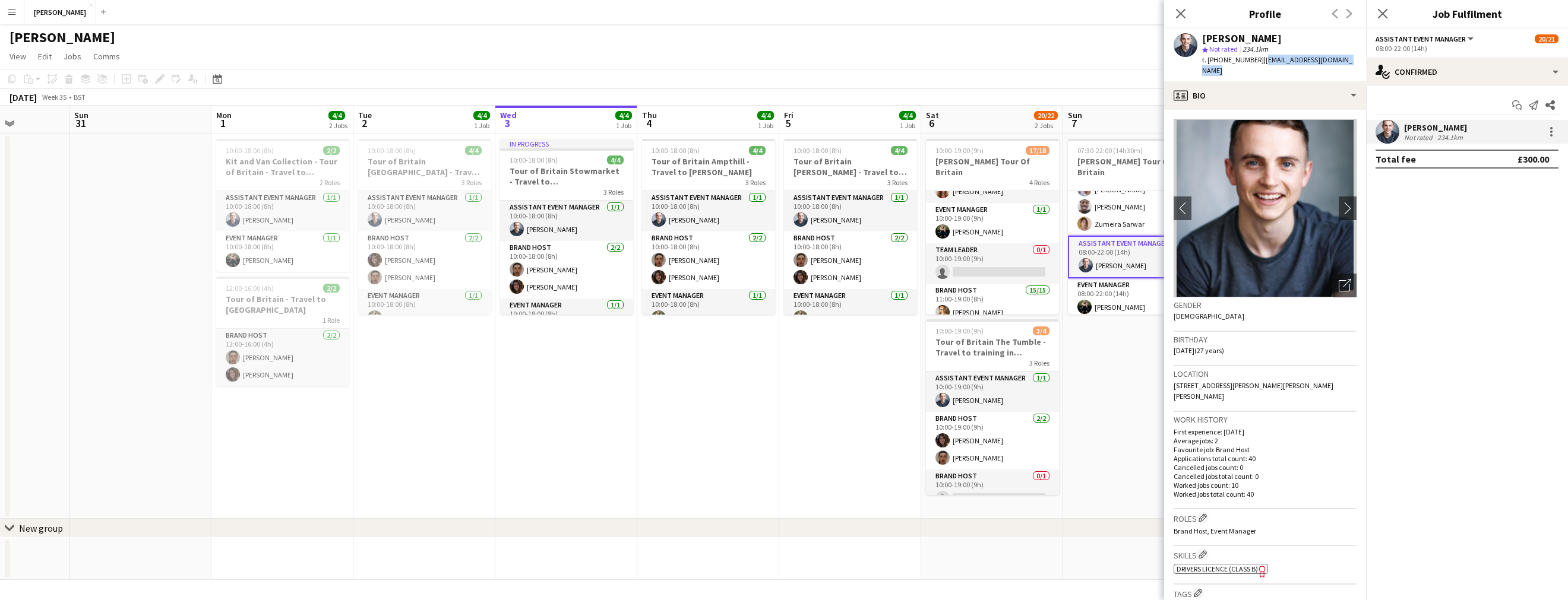
drag, startPoint x: 1209, startPoint y: 71, endPoint x: 1258, endPoint y: 61, distance: 50.0
click at [1258, 61] on div "t. [PHONE_NUMBER] | [EMAIL_ADDRESS][DOMAIN_NAME]" at bounding box center [1279, 65] width 155 height 21
click at [1126, 292] on app-card-role "Event Manager [DATE] 08:00-22:00 (14h) [PERSON_NAME]" at bounding box center [1134, 299] width 133 height 40
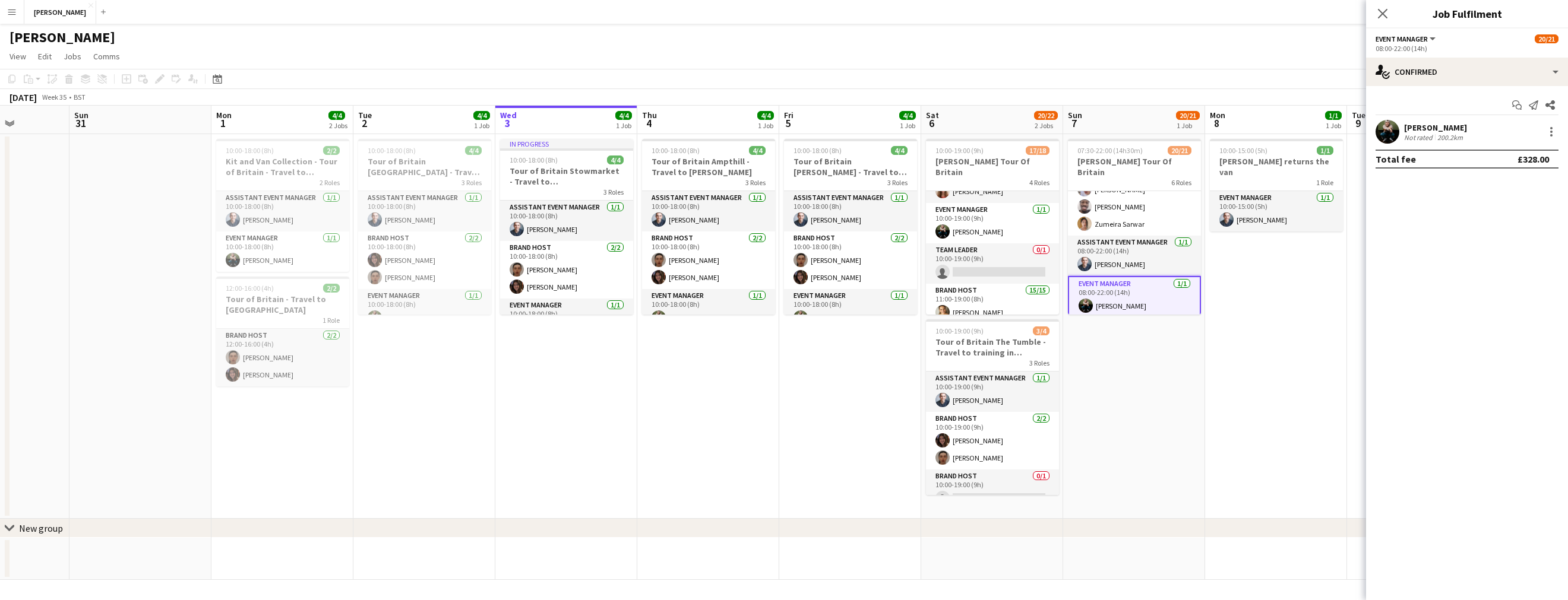
click at [1460, 122] on div "[PERSON_NAME]" at bounding box center [1435, 128] width 63 height 11
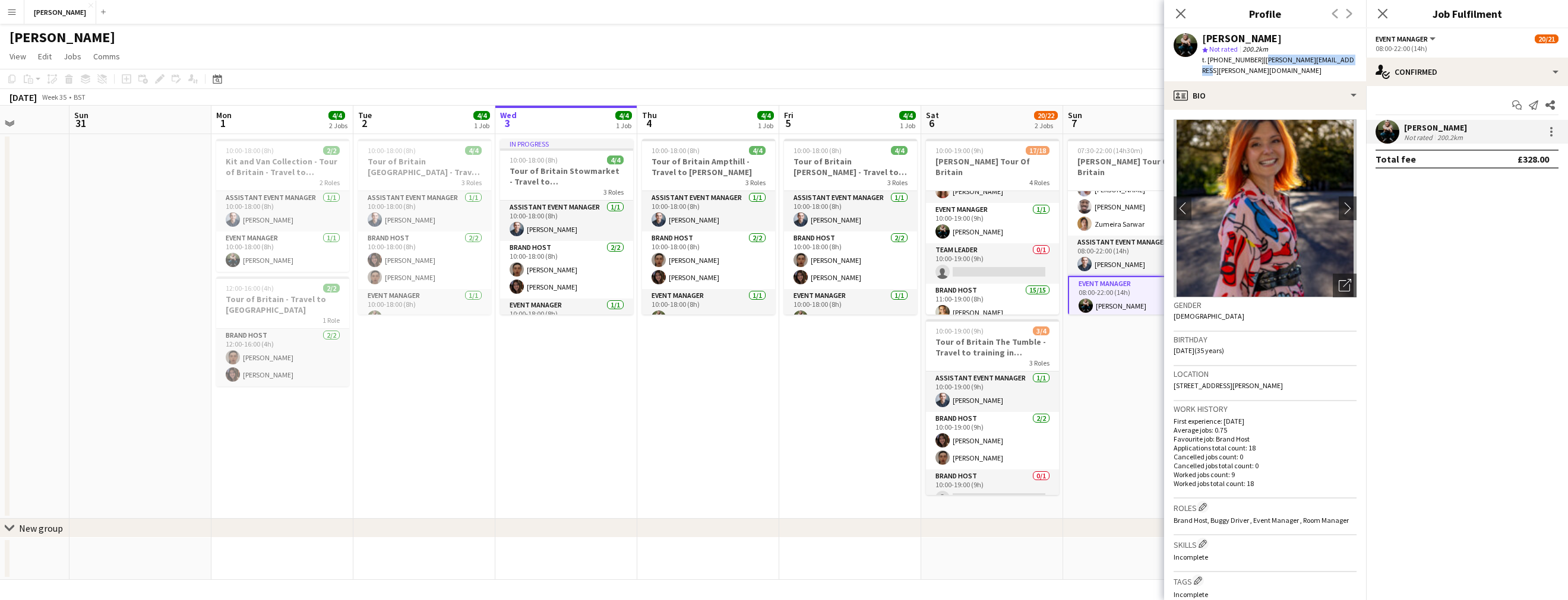
drag, startPoint x: 1341, startPoint y: 60, endPoint x: 1258, endPoint y: 58, distance: 83.0
click at [1258, 58] on div "[PERSON_NAME] star Not rated 200.2km t. [PHONE_NUMBER] | [PERSON_NAME][EMAIL_AD…" at bounding box center [1265, 55] width 202 height 53
